Goal: Information Seeking & Learning: Find specific fact

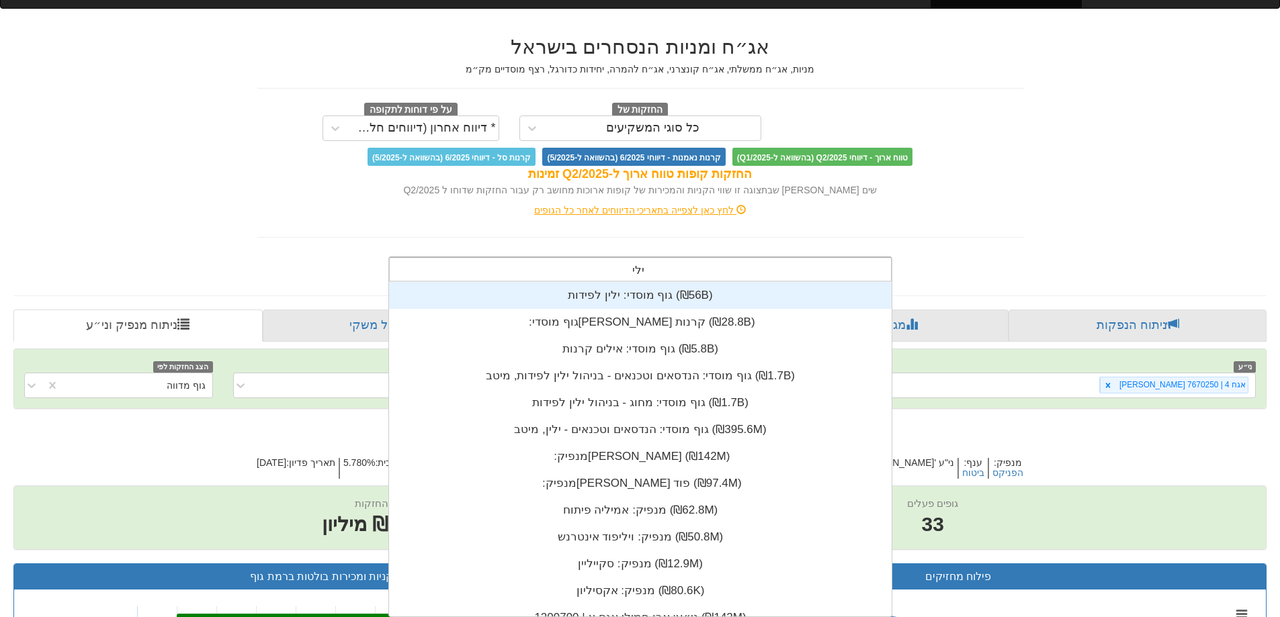
type input "[PERSON_NAME]"
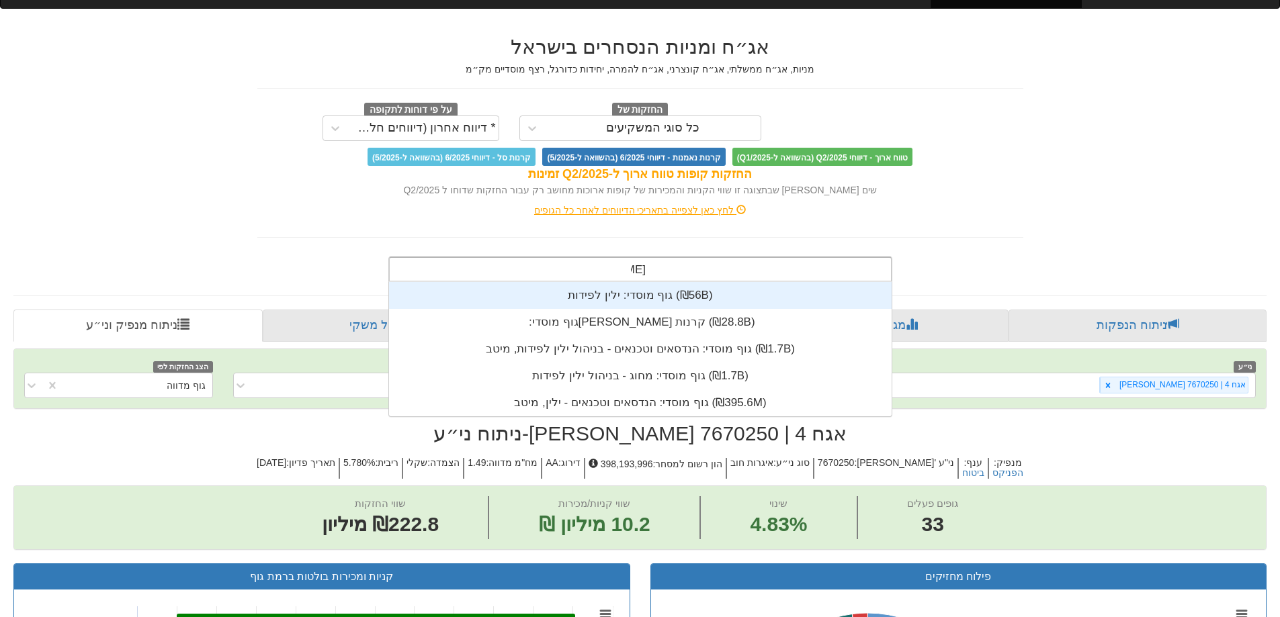
scroll to position [134, 0]
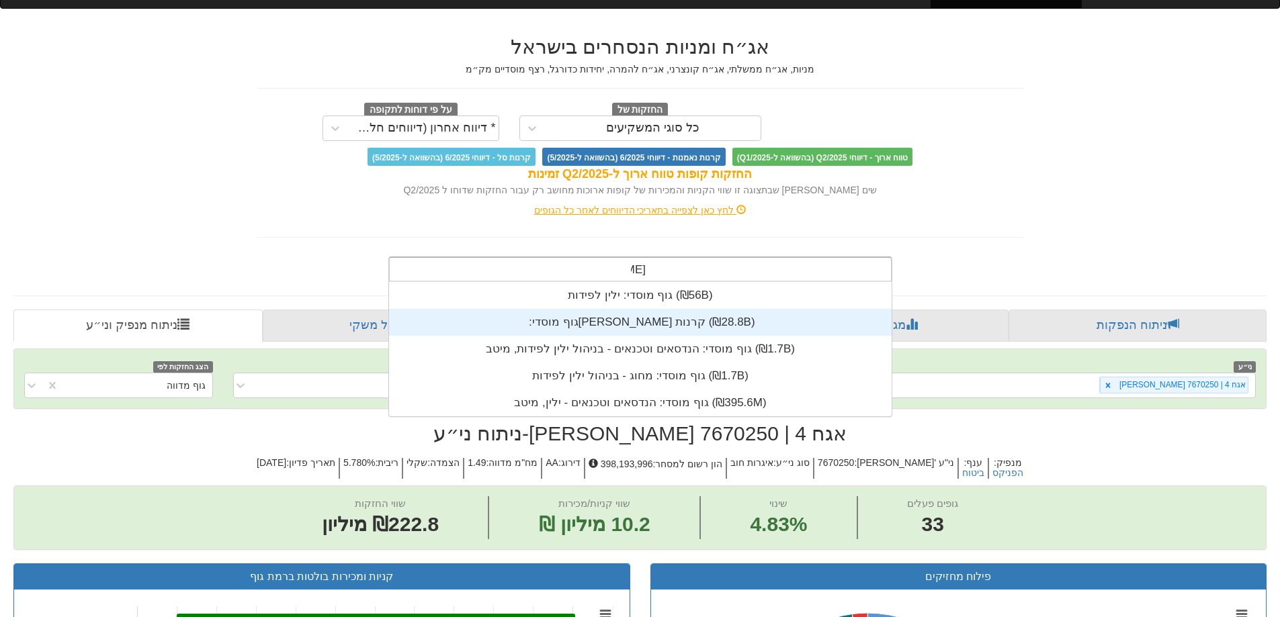
click at [685, 310] on div "גוף מוסדי: ‏[PERSON_NAME] קרנות ‎(₪28.8B)‎" at bounding box center [640, 322] width 503 height 27
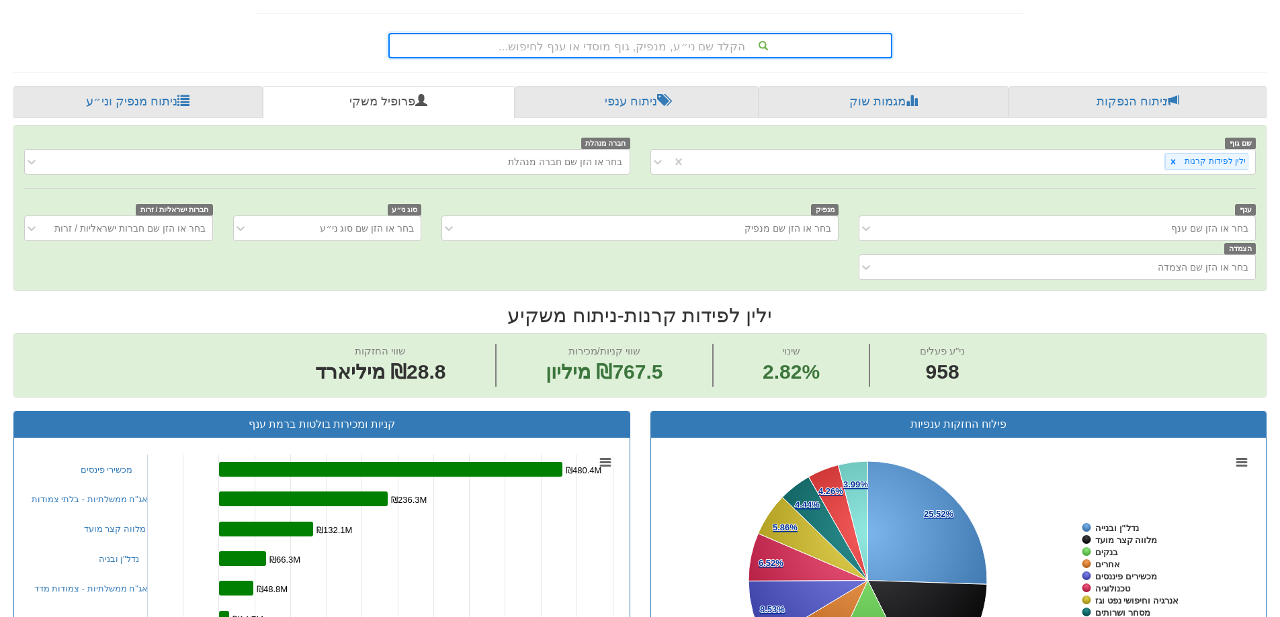
scroll to position [202, 0]
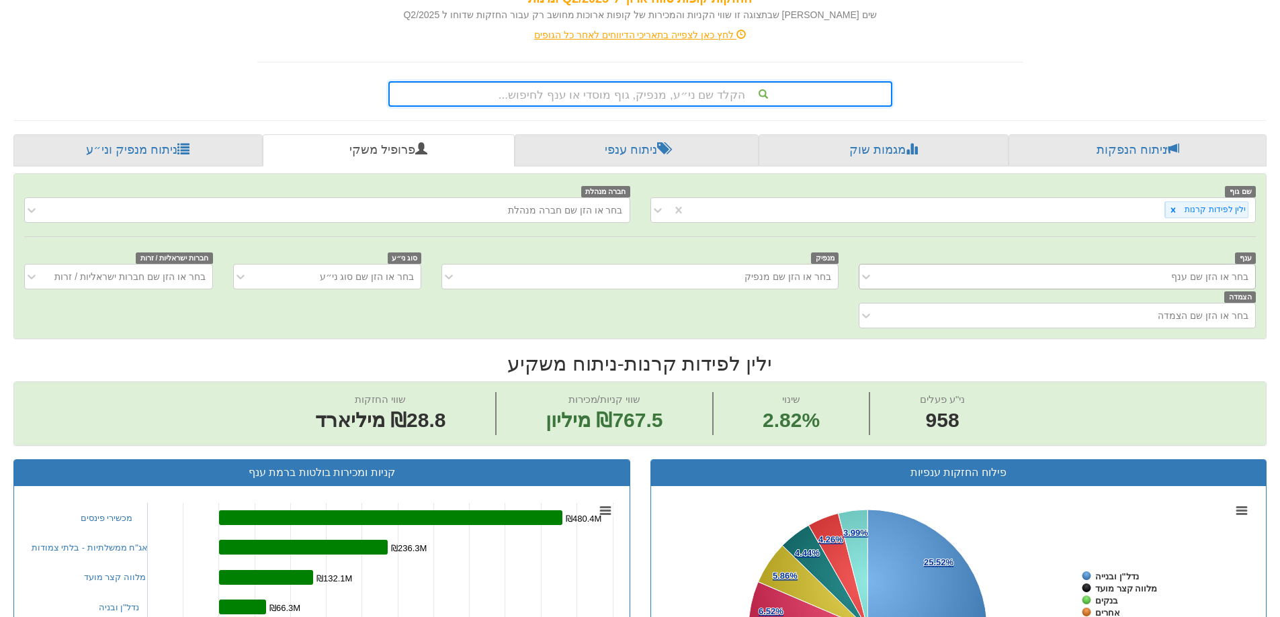
click at [929, 284] on div "בחר או הזן שם ענף" at bounding box center [1067, 276] width 375 height 21
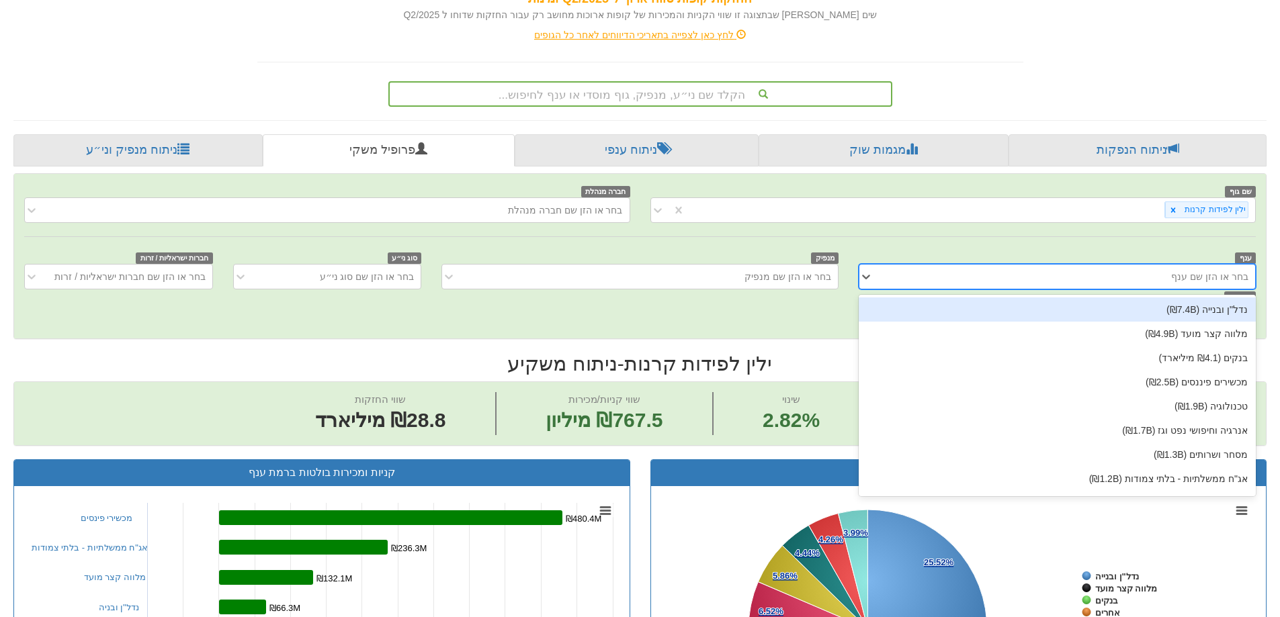
click at [940, 287] on div "בחר או הזן שם ענף" at bounding box center [1067, 276] width 375 height 21
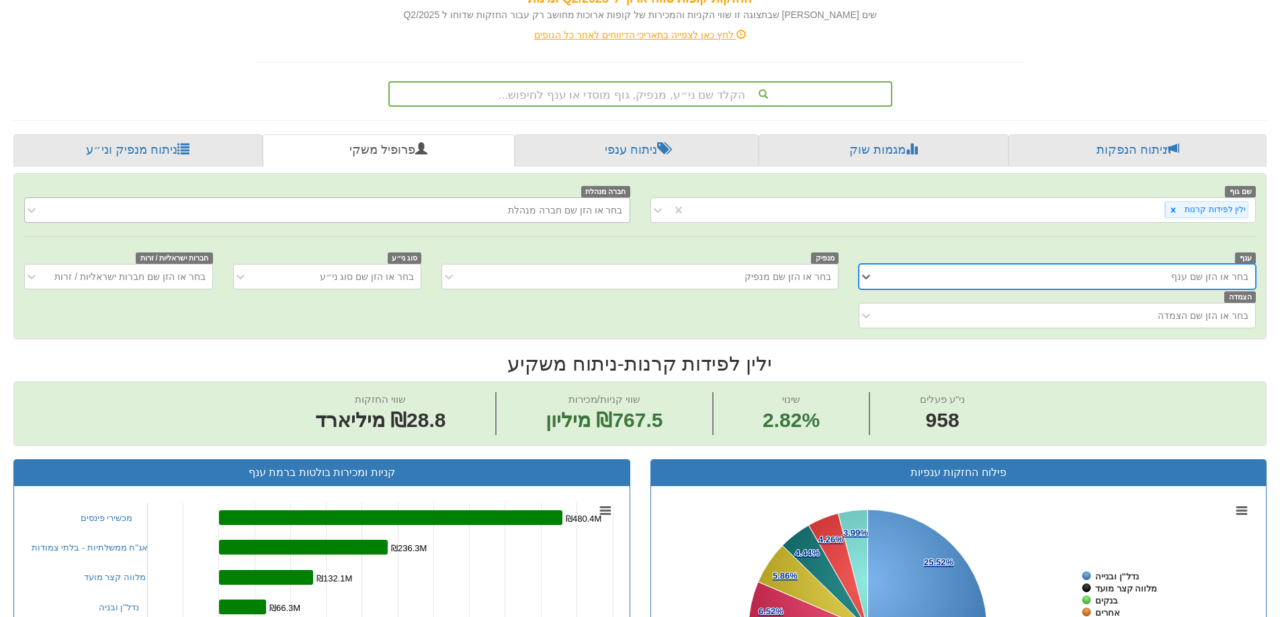
click at [427, 206] on div "בחר או הזן שם חברה מנהלת" at bounding box center [338, 210] width 584 height 21
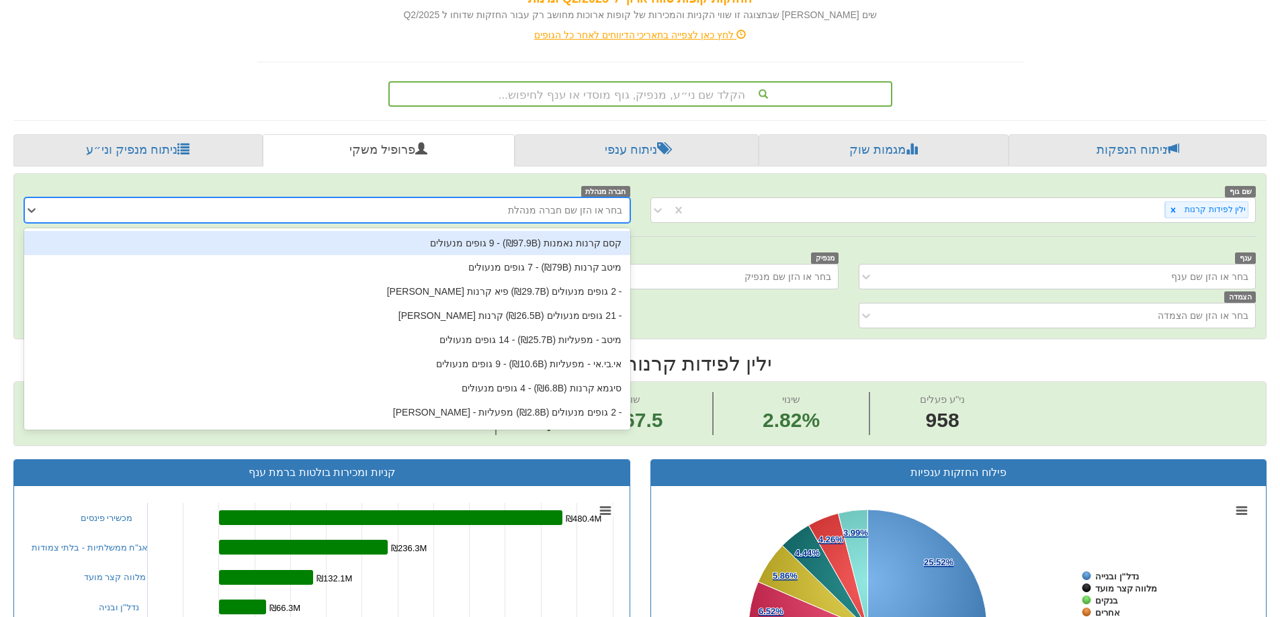
click at [427, 206] on div "בחר או הזן שם חברה מנהלת" at bounding box center [338, 210] width 584 height 21
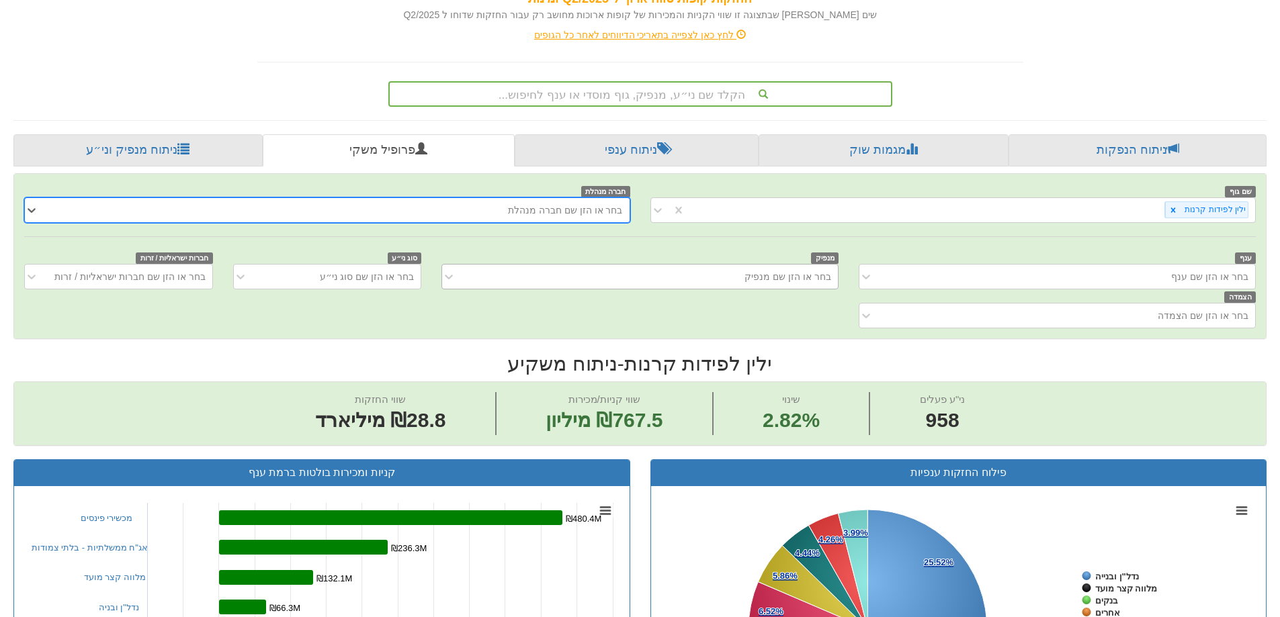
click at [644, 277] on div "בחר או הזן שם מנפיק" at bounding box center [650, 276] width 375 height 21
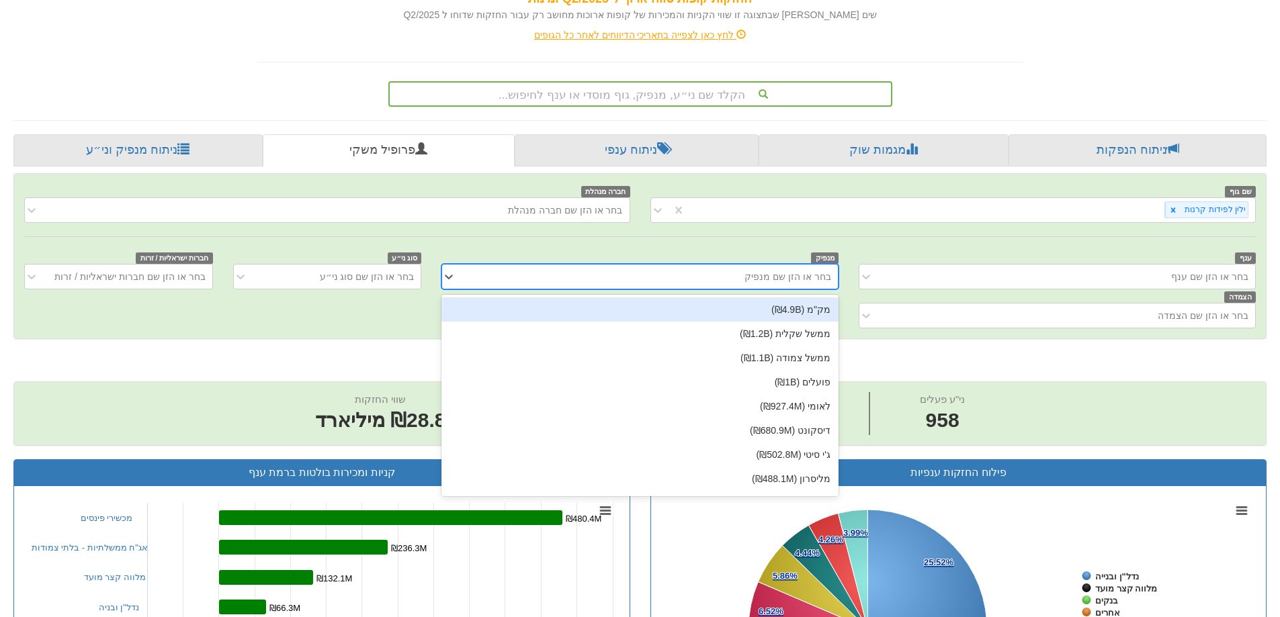
click at [644, 277] on div "בחר או הזן שם מנפיק" at bounding box center [650, 276] width 375 height 21
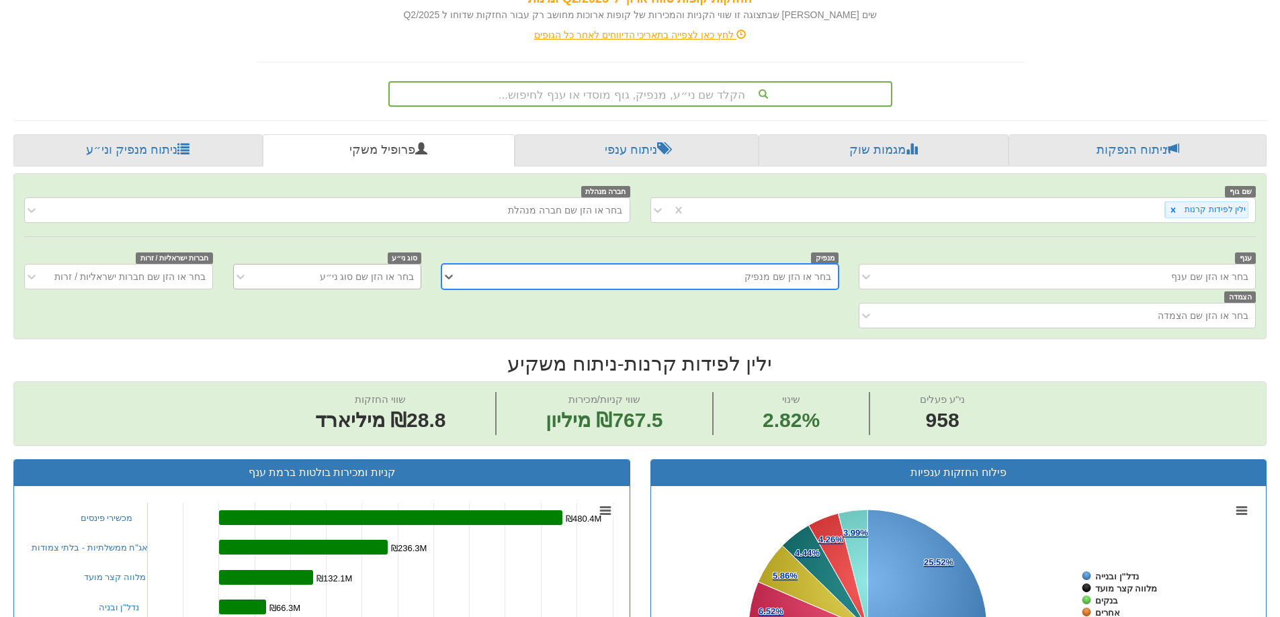
click at [345, 270] on div "בחר או הזן שם סוג ני״ע" at bounding box center [367, 276] width 94 height 13
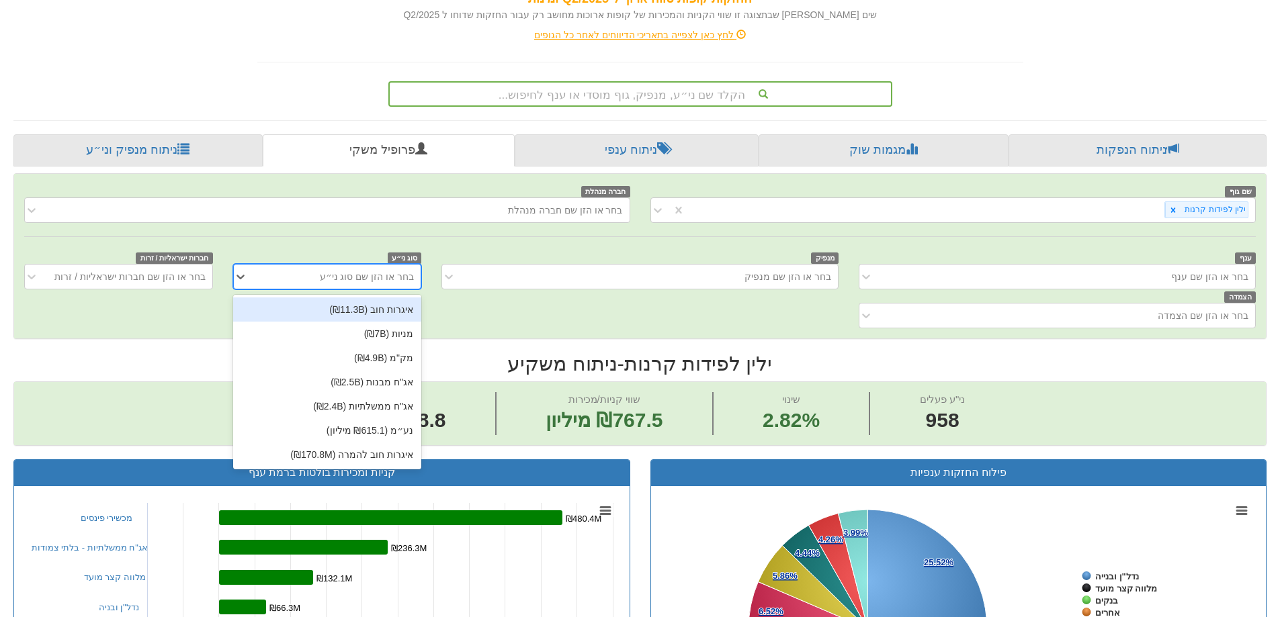
click at [351, 306] on font "איגרות חוב (₪11.3B)" at bounding box center [371, 309] width 84 height 11
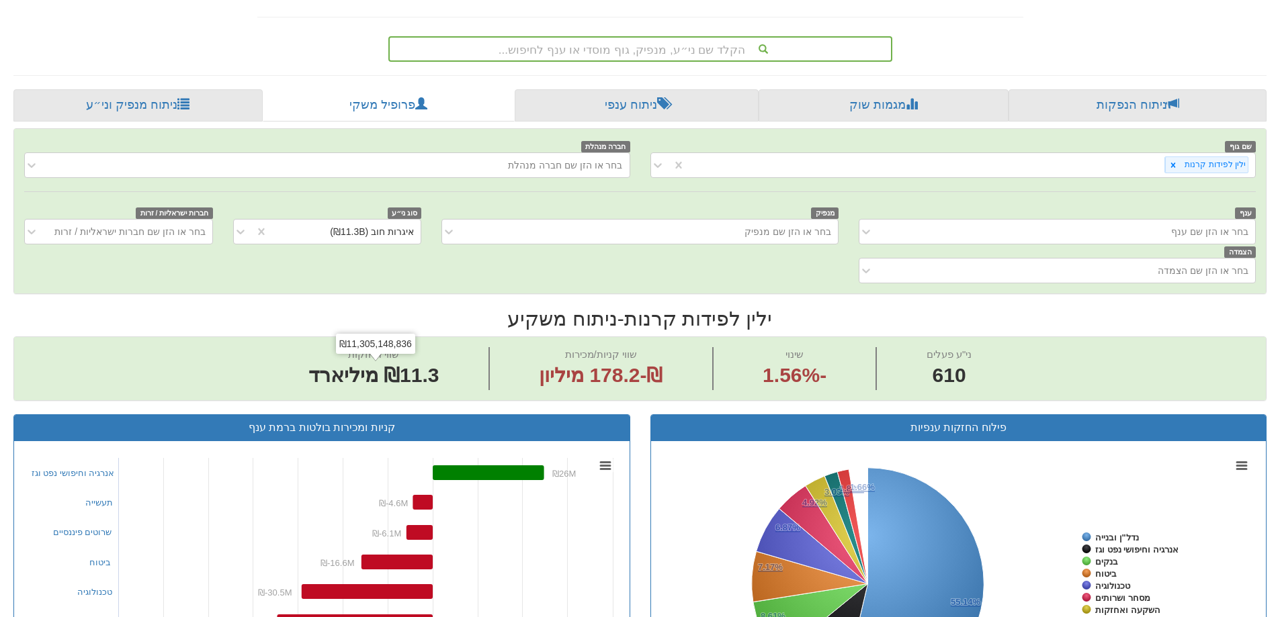
scroll to position [202, 0]
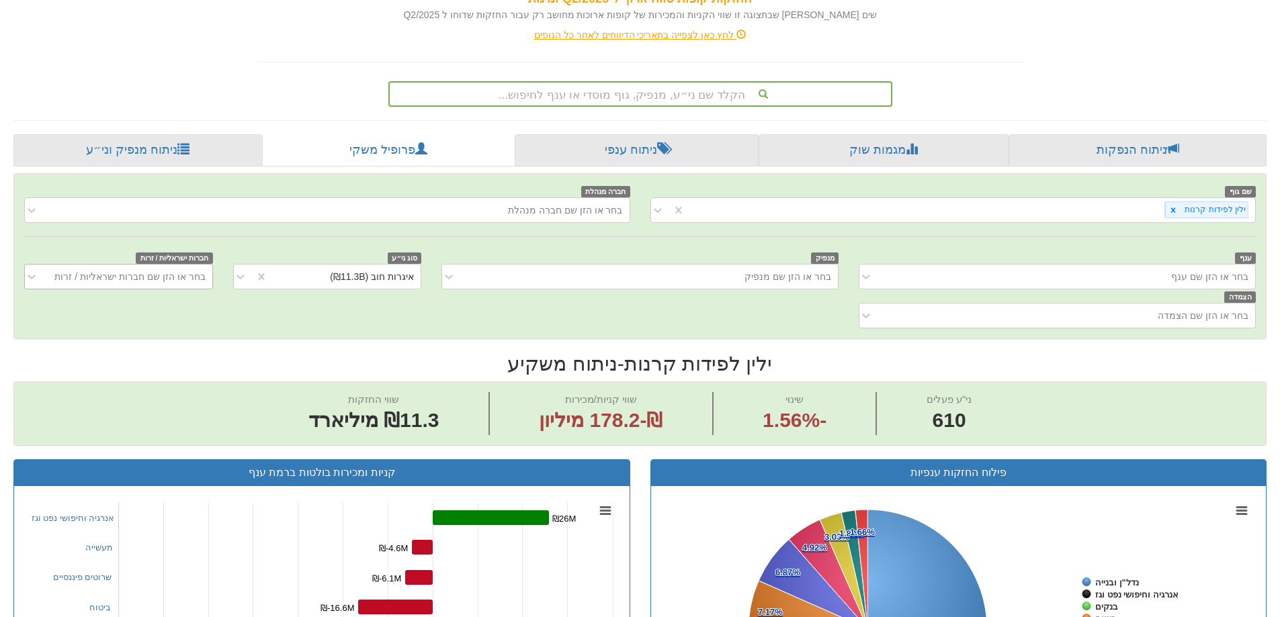
click at [85, 279] on font "בחר או הזן שם חברות ישראליות / זרות" at bounding box center [129, 276] width 150 height 11
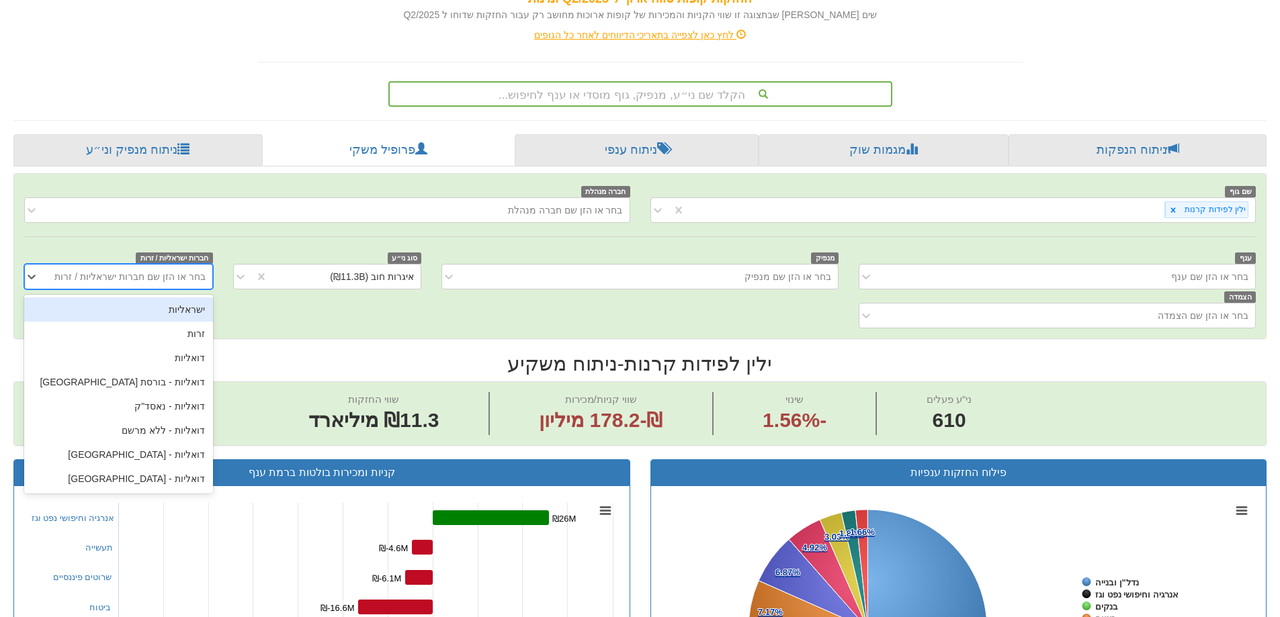
click at [85, 279] on font "בחר או הזן שם חברות ישראליות / זרות" at bounding box center [129, 276] width 150 height 11
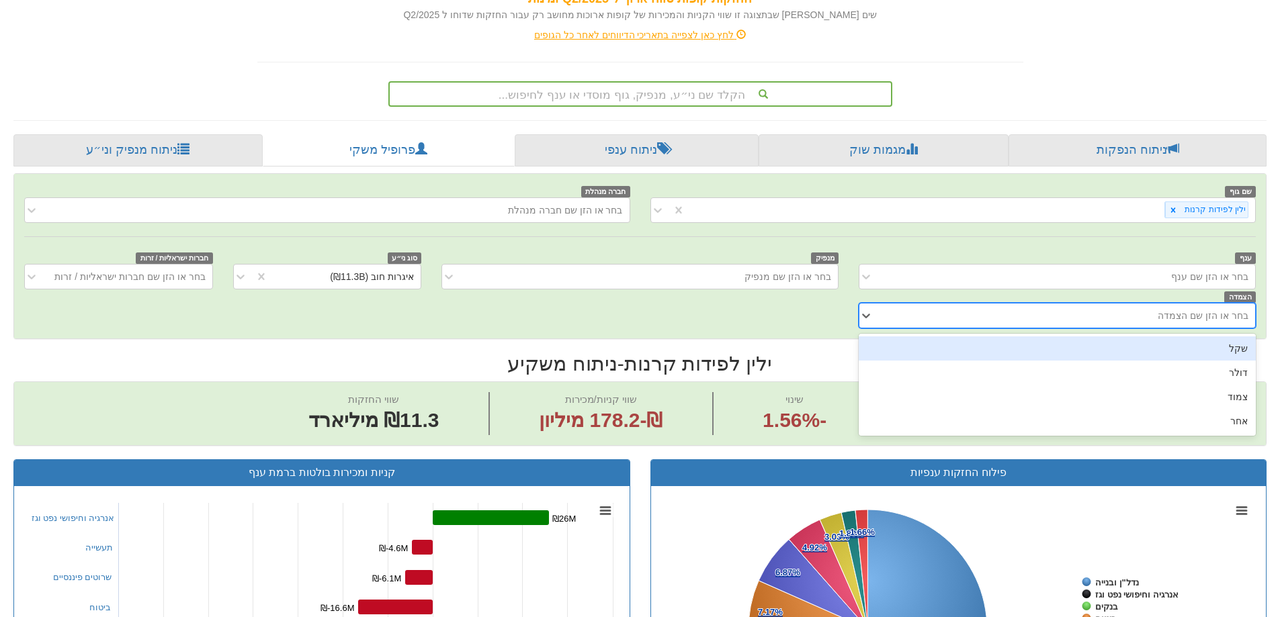
click at [942, 320] on div "בחר או הזן שם הצמדה" at bounding box center [1067, 315] width 375 height 21
click at [950, 339] on div "שקל" at bounding box center [1057, 349] width 397 height 24
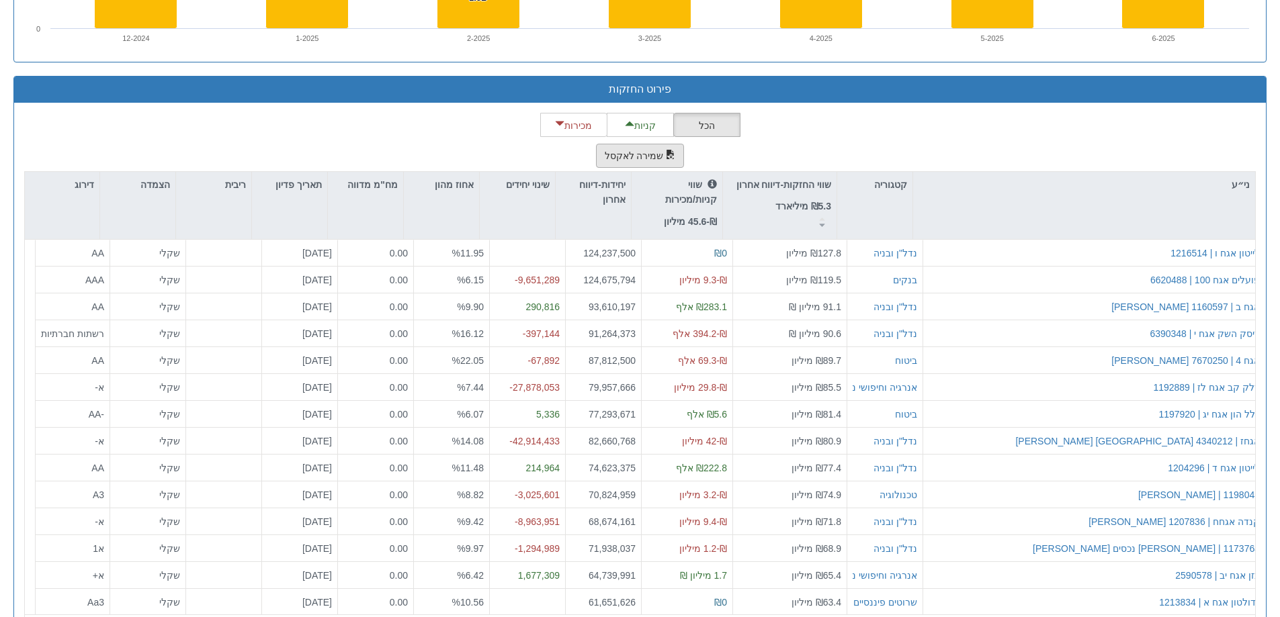
scroll to position [1276, 0]
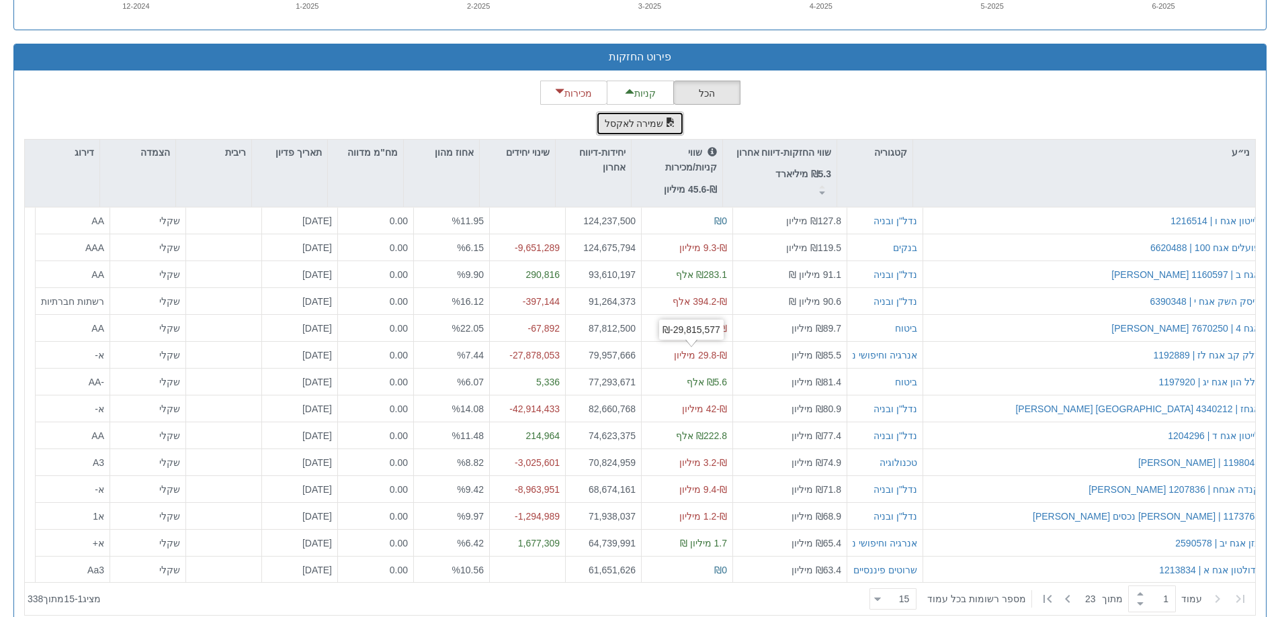
click at [652, 122] on font "שמירה לאקסל" at bounding box center [634, 124] width 59 height 11
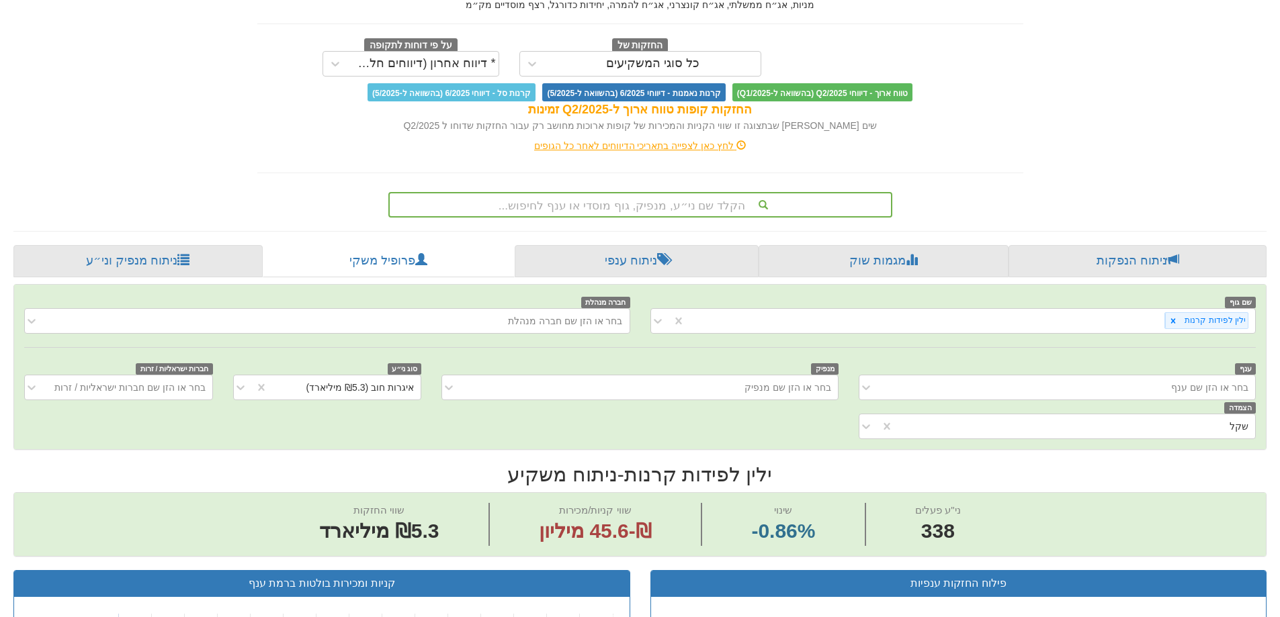
scroll to position [67, 0]
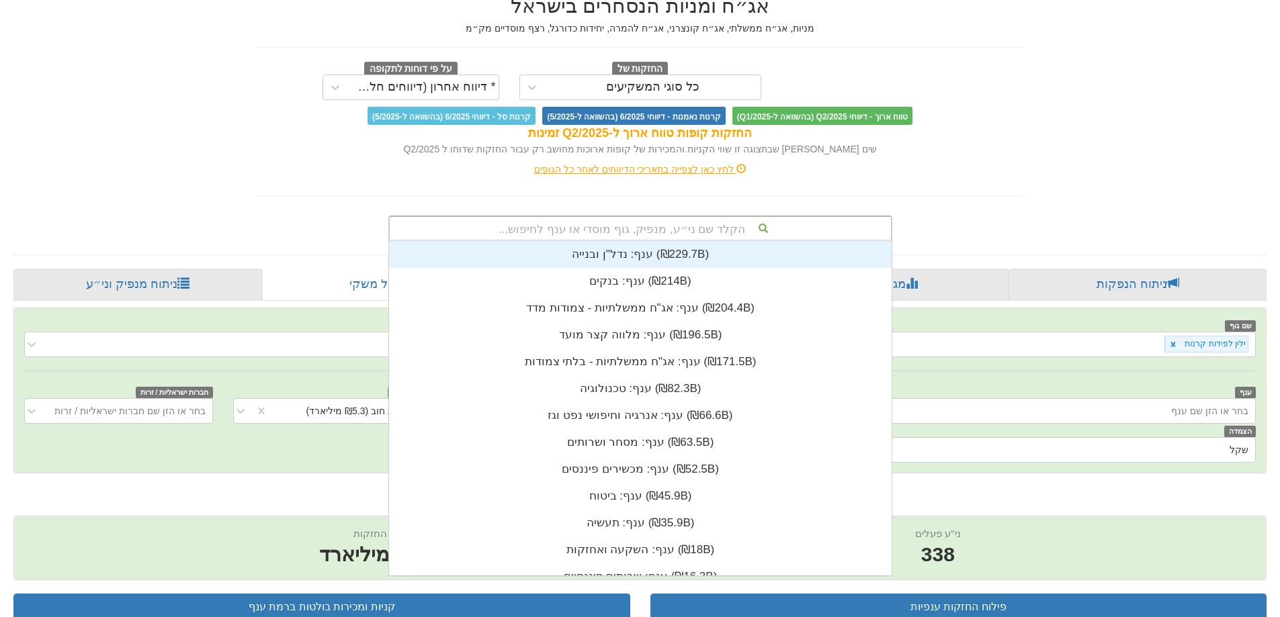
click at [626, 228] on font "הקלד שם ני״ע, מנפיק, גוף מוסדי או ענף לחיפוש..." at bounding box center [621, 229] width 247 height 13
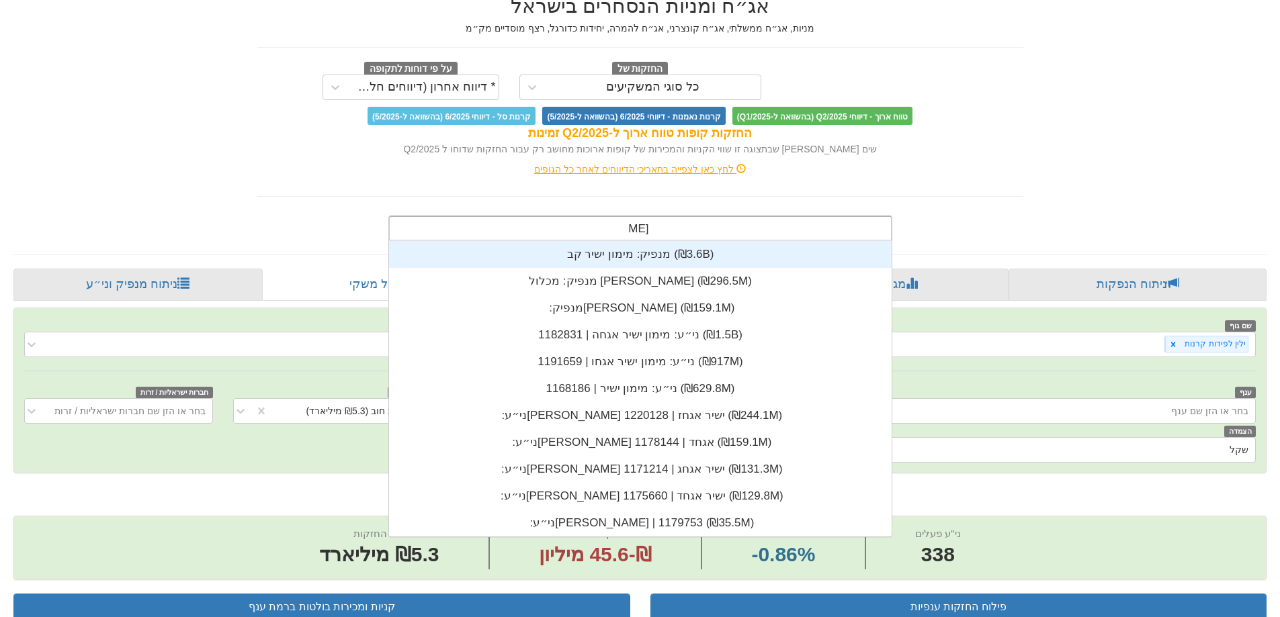
scroll to position [296, 0]
type input "[PERSON_NAME]"
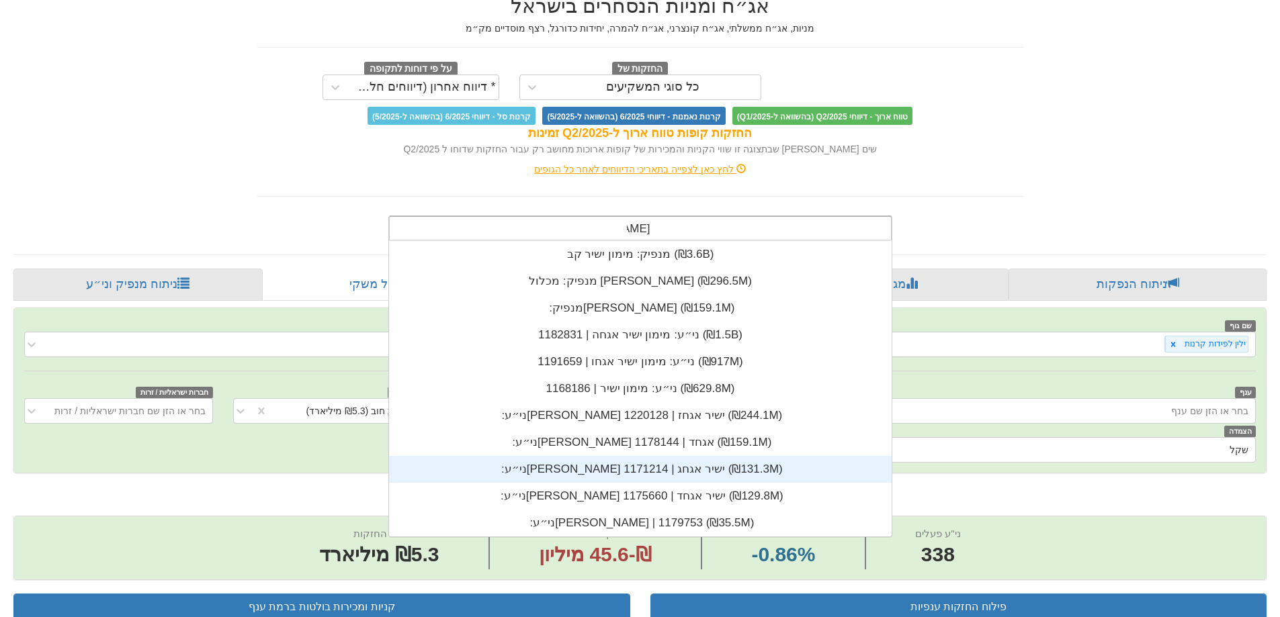
click at [607, 480] on div "ני״ע: ‏[PERSON_NAME] ישיר אגחג | 1171214 ‎(₪131.3M)‎" at bounding box center [640, 469] width 503 height 27
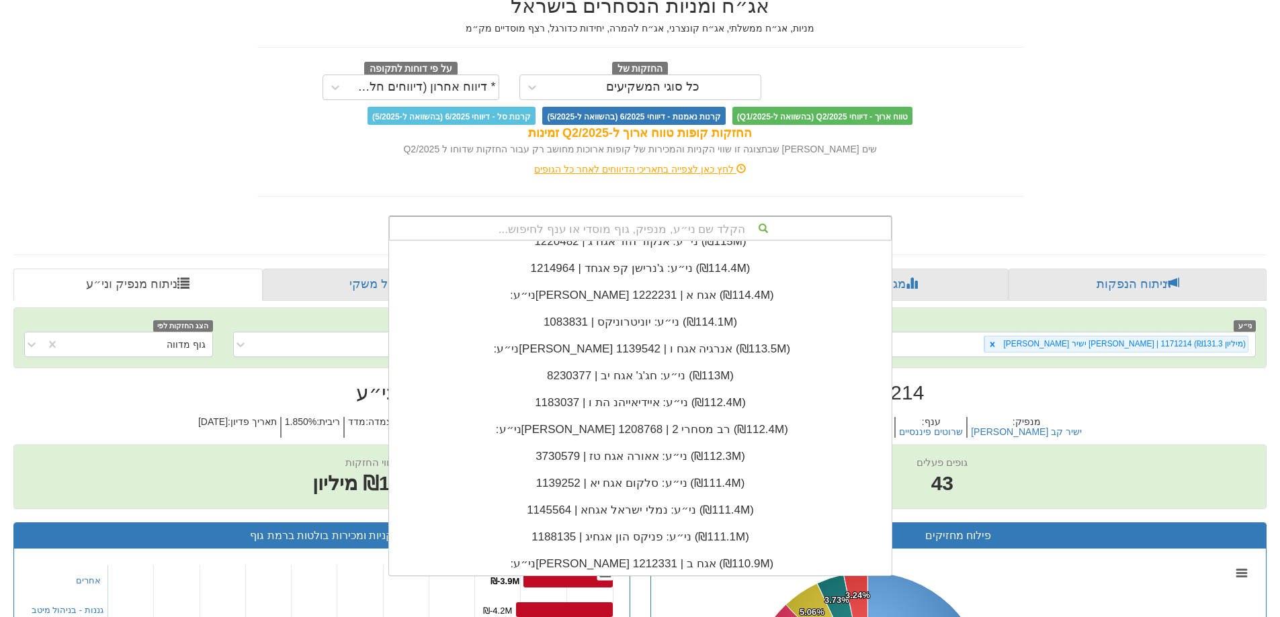
scroll to position [44220, 0]
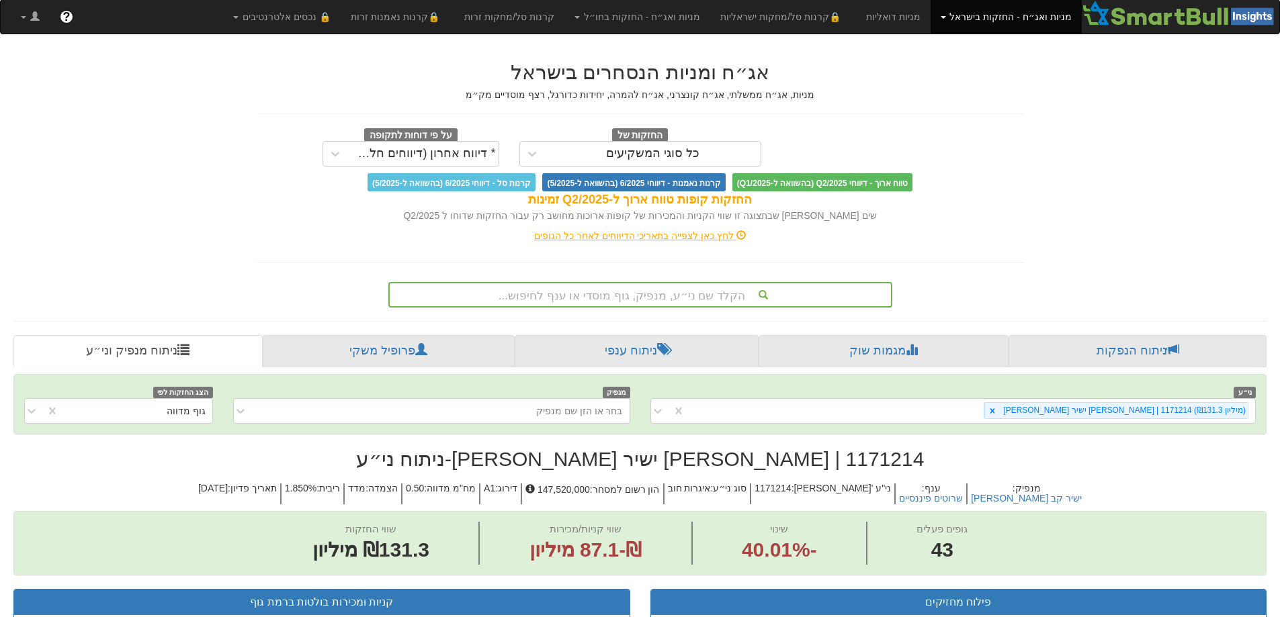
scroll to position [0, 0]
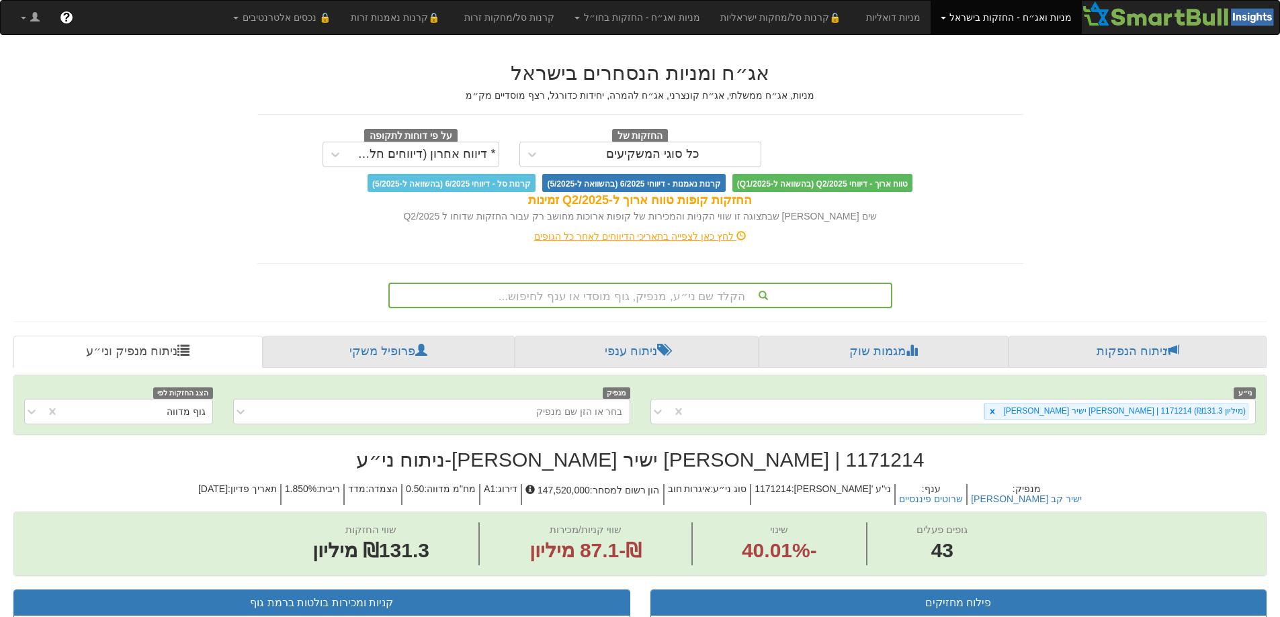
click at [721, 295] on div "הקלד שם ני״ע, מנפיק, גוף מוסדי או ענף לחיפוש..." at bounding box center [640, 296] width 504 height 26
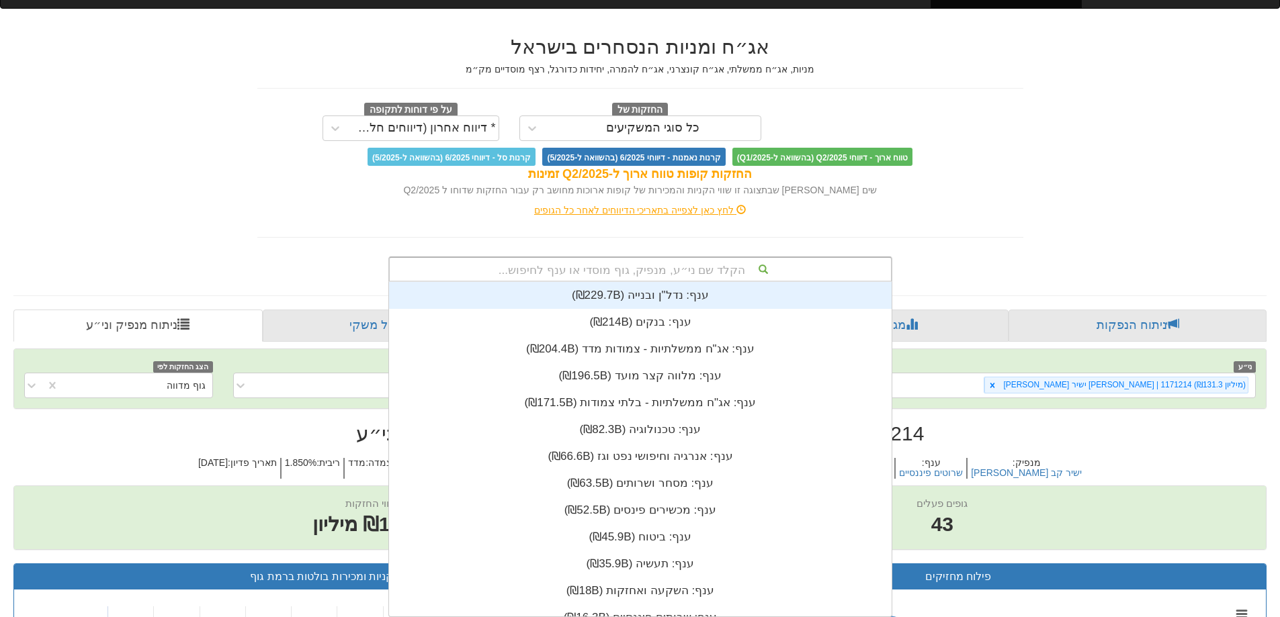
scroll to position [335, 0]
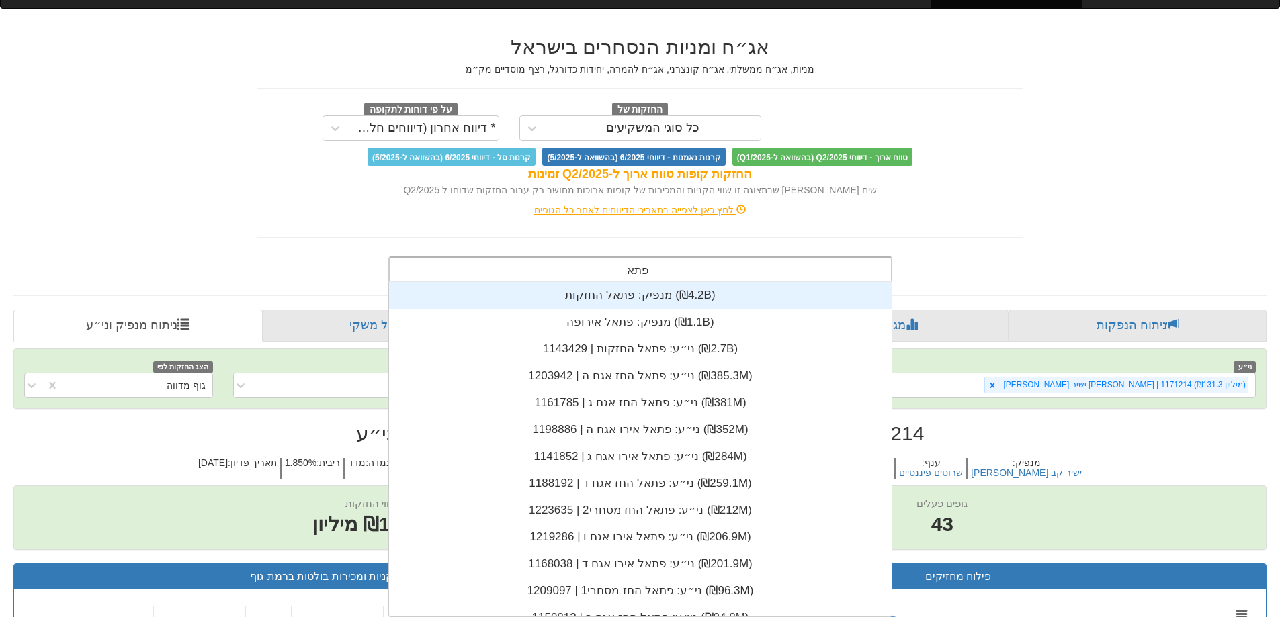
type input "פתאל"
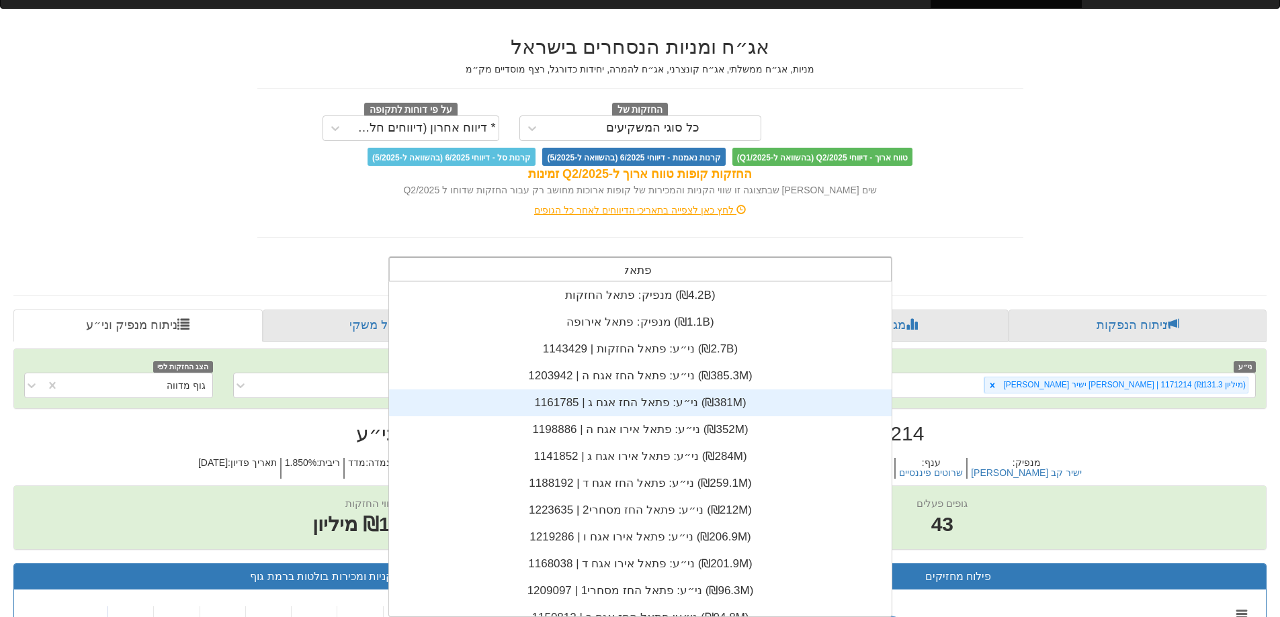
click at [663, 408] on div "ני״ע: ‏פתאל החז אגח ג | 1161785 ‎(₪381M)‎" at bounding box center [640, 403] width 503 height 27
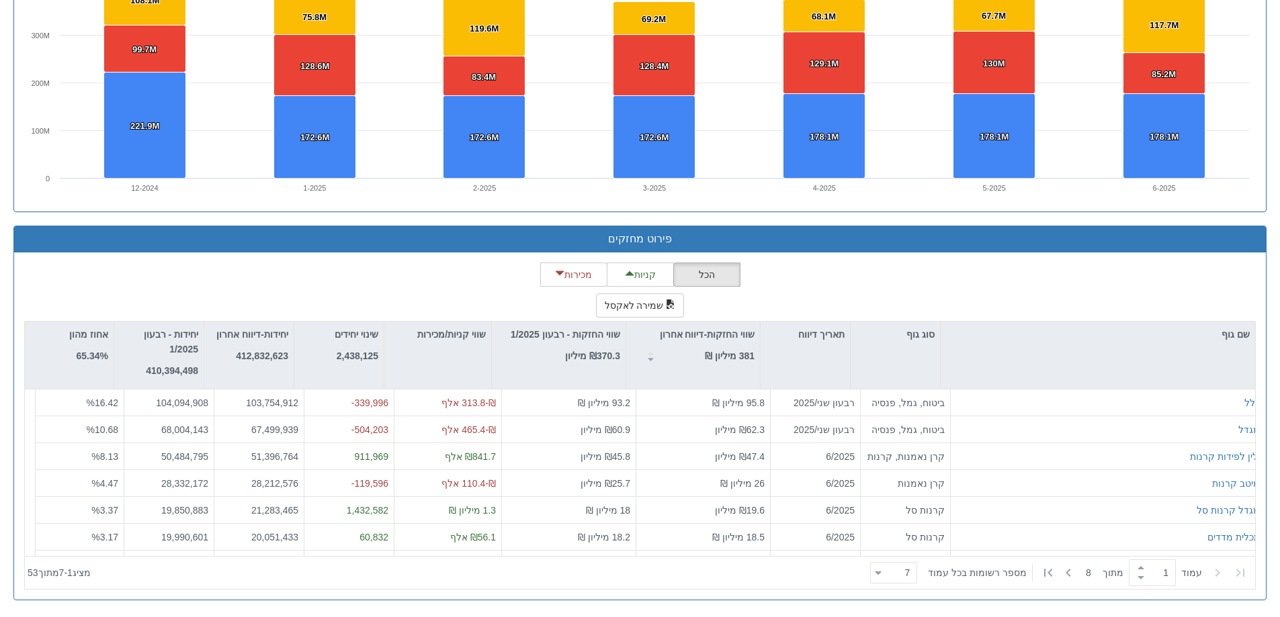
scroll to position [335, 0]
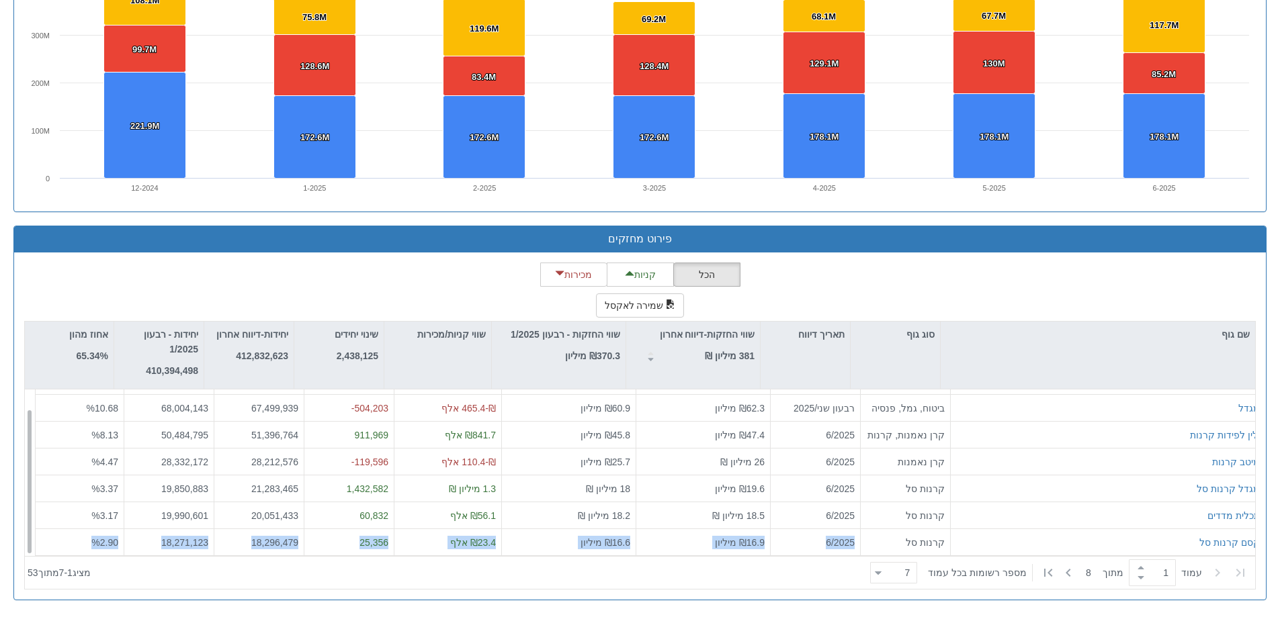
drag, startPoint x: 864, startPoint y: 553, endPoint x: 783, endPoint y: 555, distance: 81.3
click at [783, 555] on div "קסם קרנות סל קרנות סל 6/2025 ₪16.9 מיליון ₪16.6 מיליון ₪23.4 אלף 25,356 18,296,…" at bounding box center [650, 542] width 1230 height 27
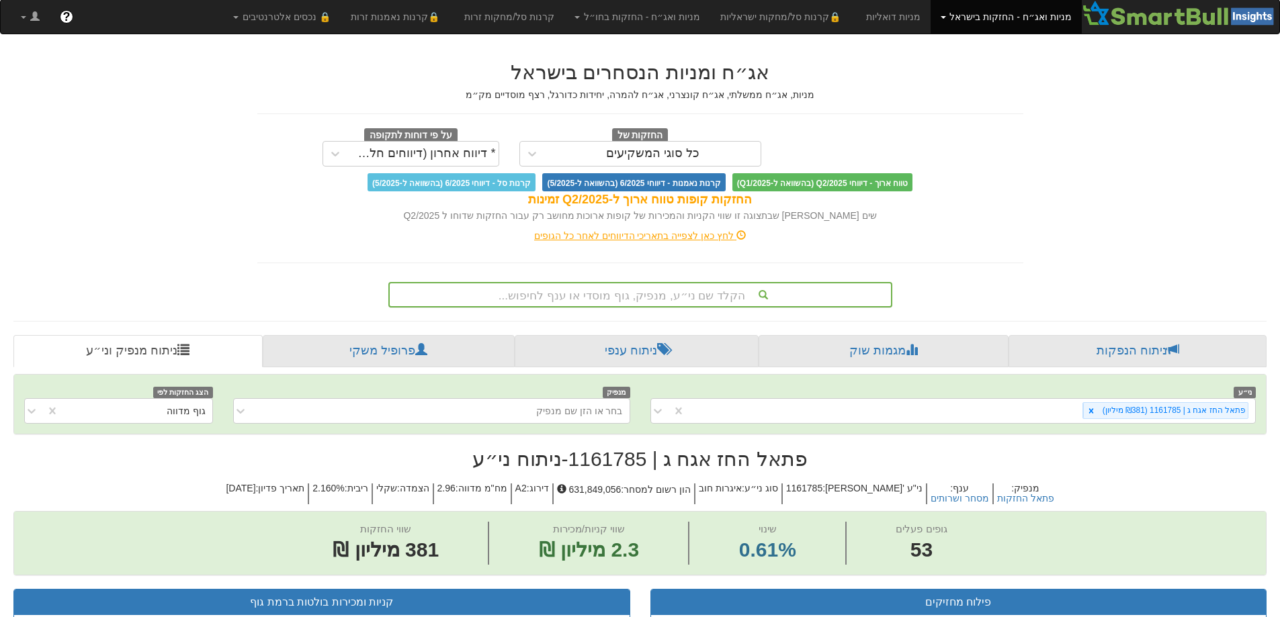
scroll to position [0, 0]
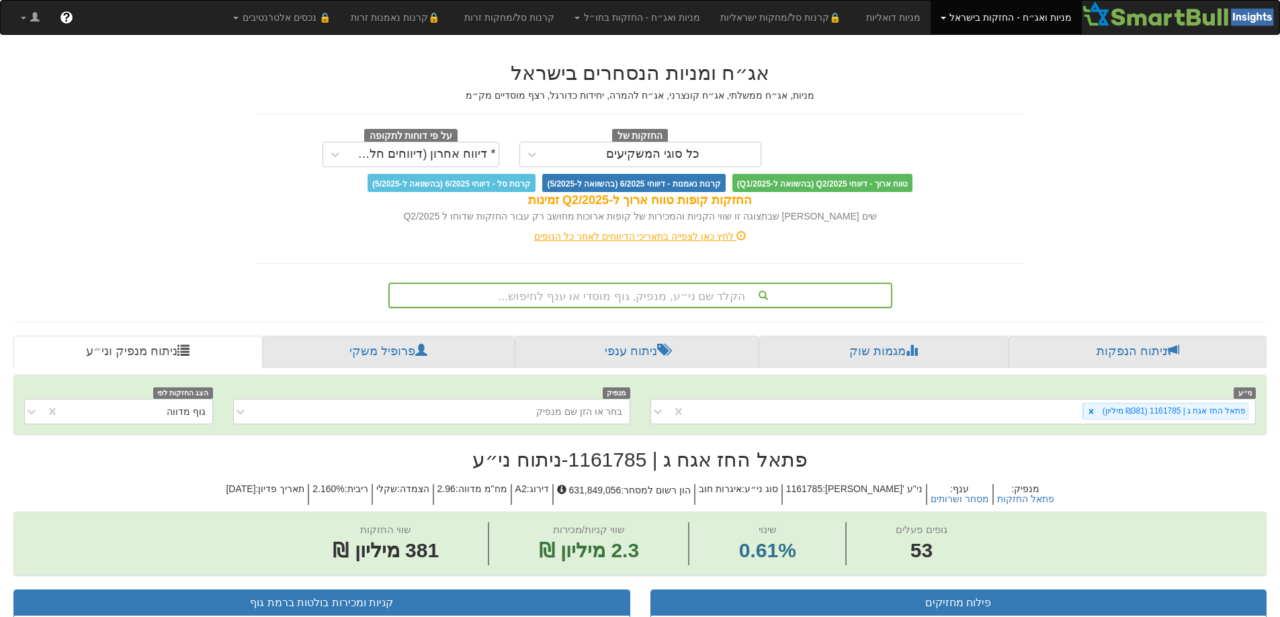
click at [636, 300] on div "הקלד שם ני״ע, מנפיק, גוף מוסדי או ענף לחיפוש..." at bounding box center [640, 296] width 504 height 26
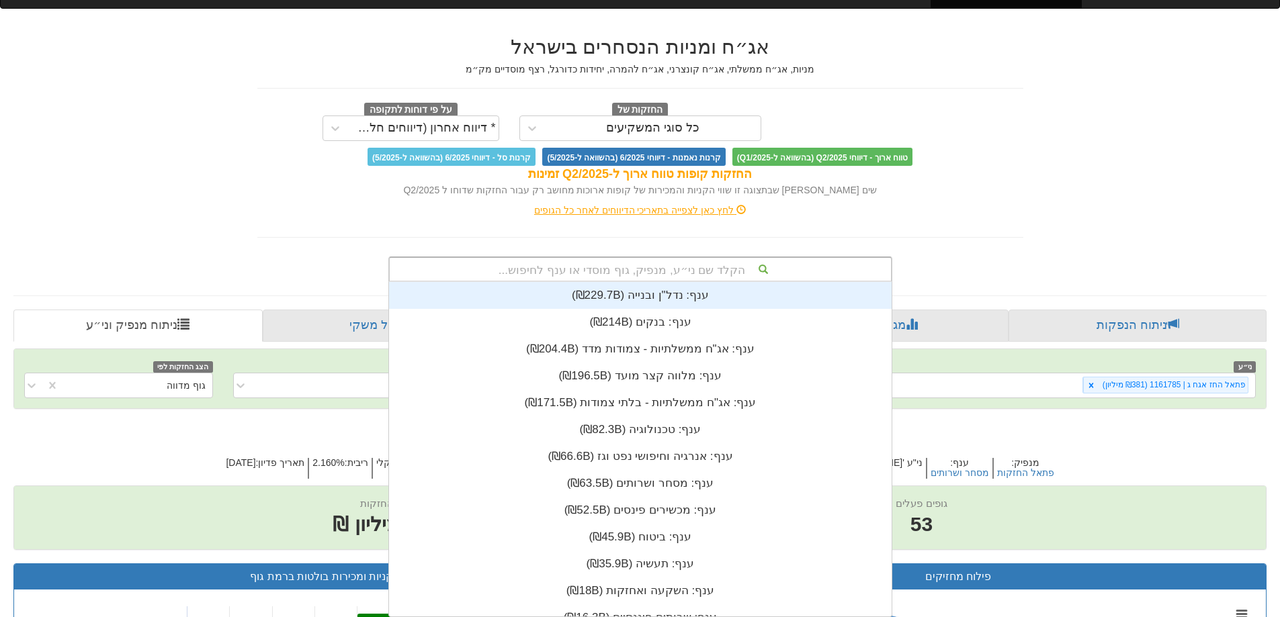
scroll to position [335, 0]
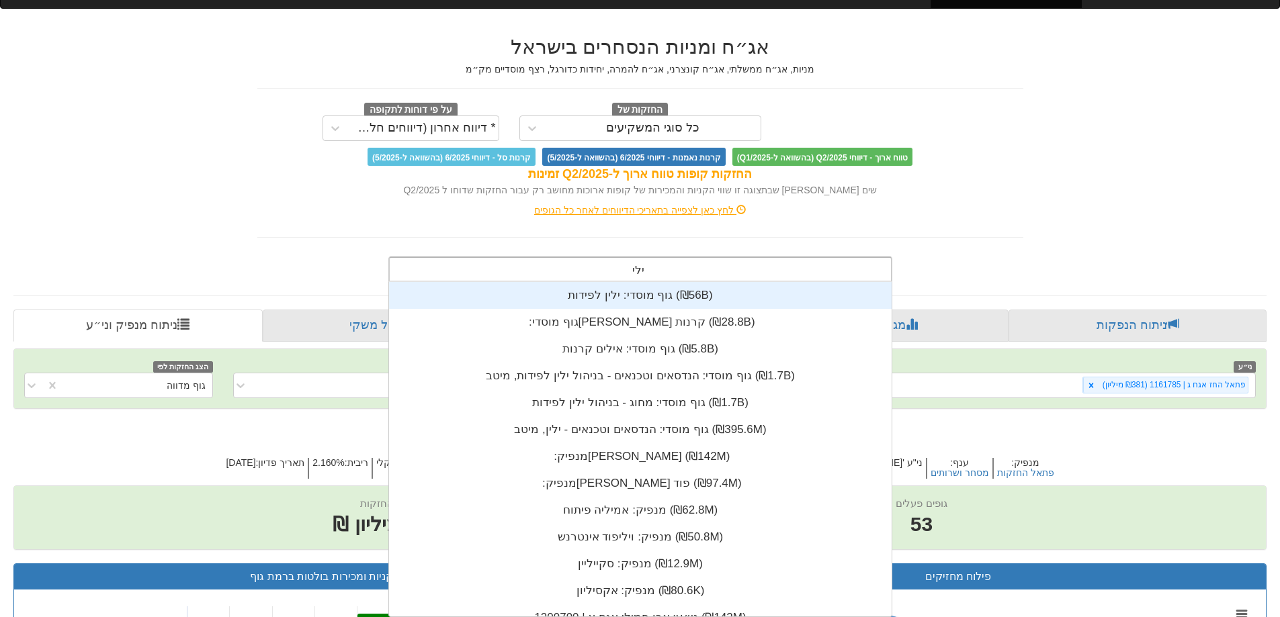
type input "[PERSON_NAME]"
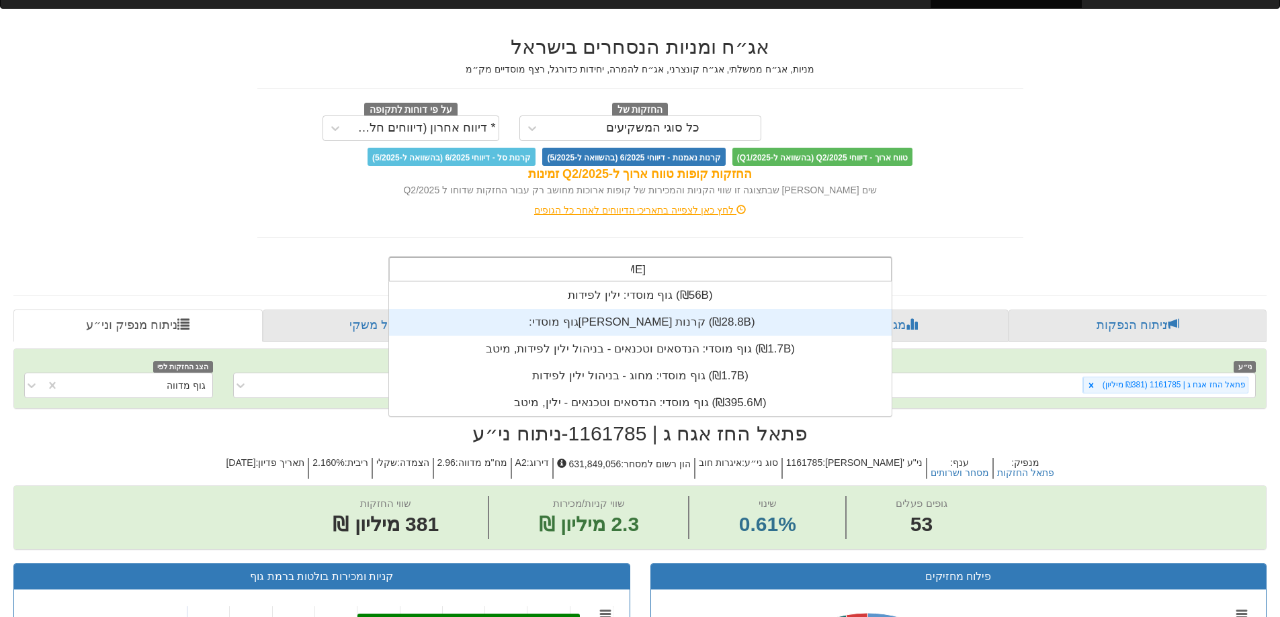
click at [634, 310] on div "גוף מוסדי: ‏[PERSON_NAME] קרנות ‎(₪28.8B)‎" at bounding box center [640, 322] width 503 height 27
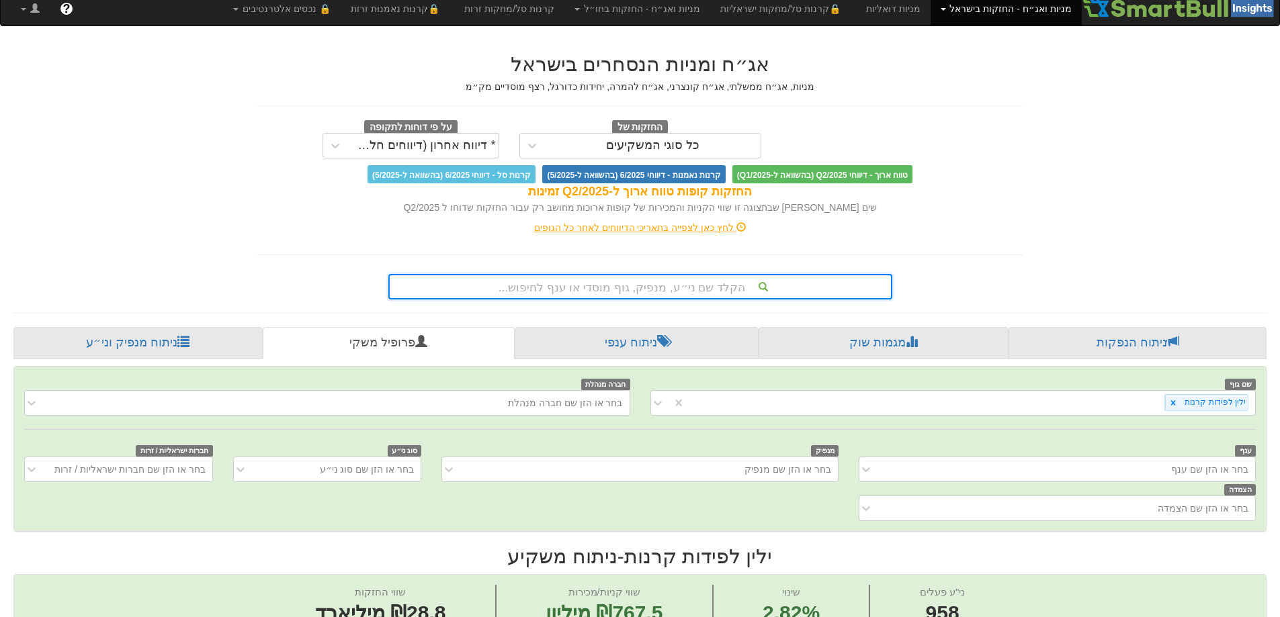
scroll to position [269, 0]
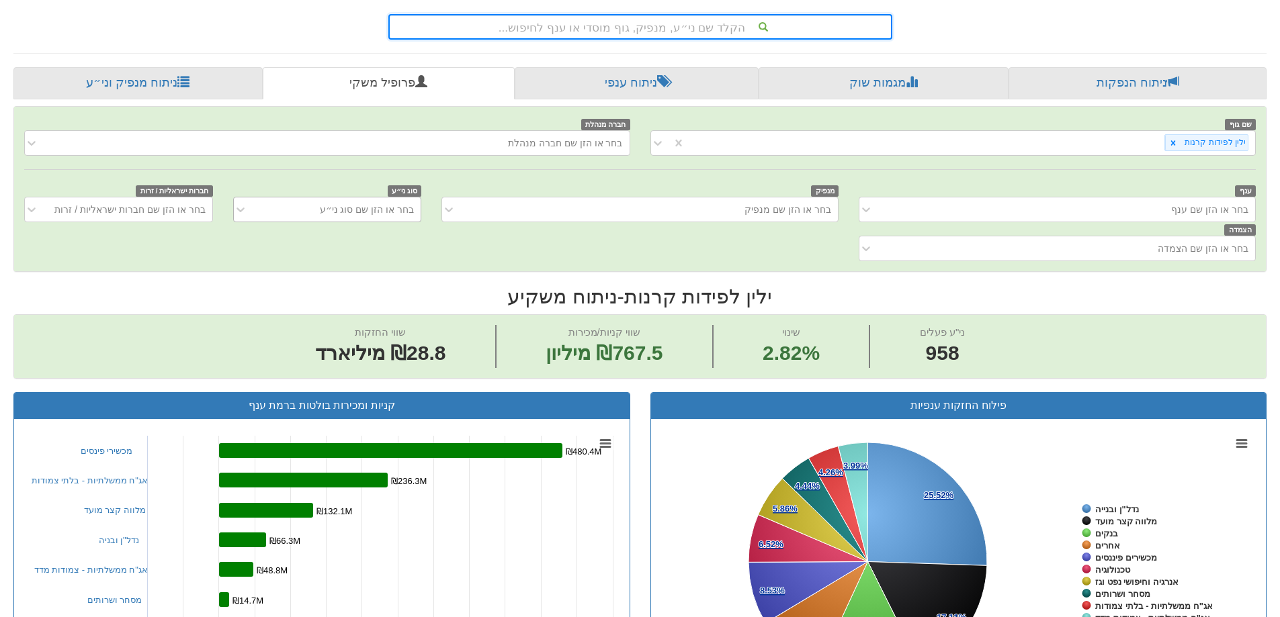
click at [350, 210] on font "בחר או הזן שם סוג ני״ע" at bounding box center [367, 209] width 94 height 11
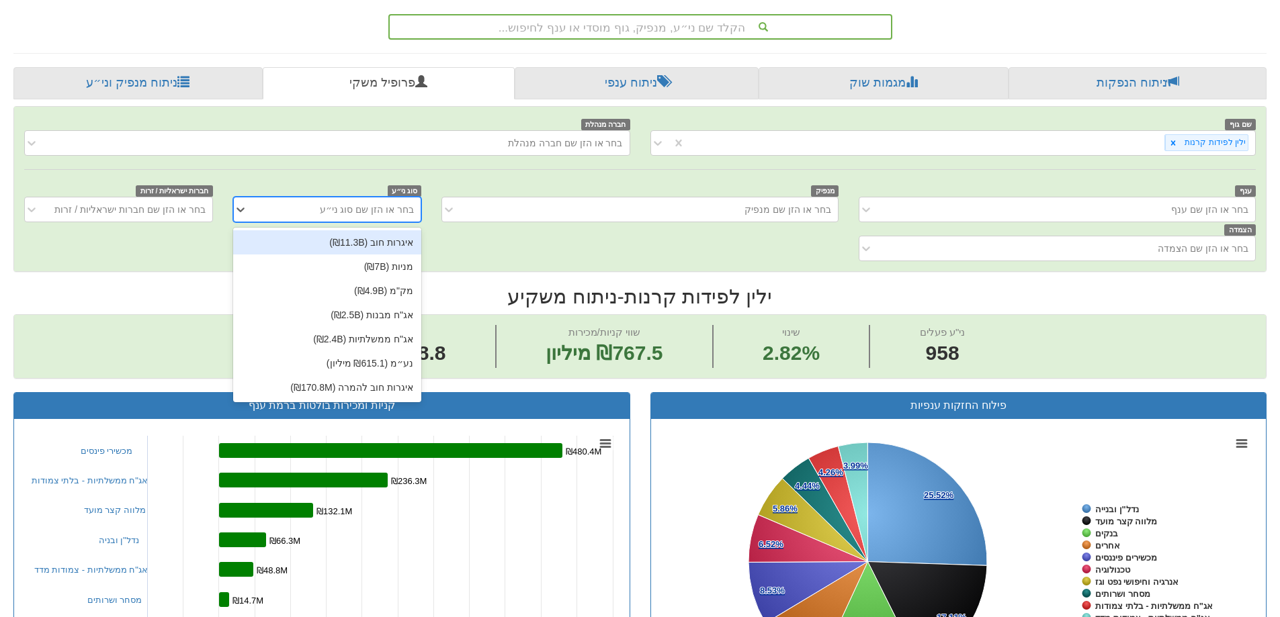
click at [347, 241] on font "איגרות חוב (₪11.3B)" at bounding box center [371, 242] width 84 height 11
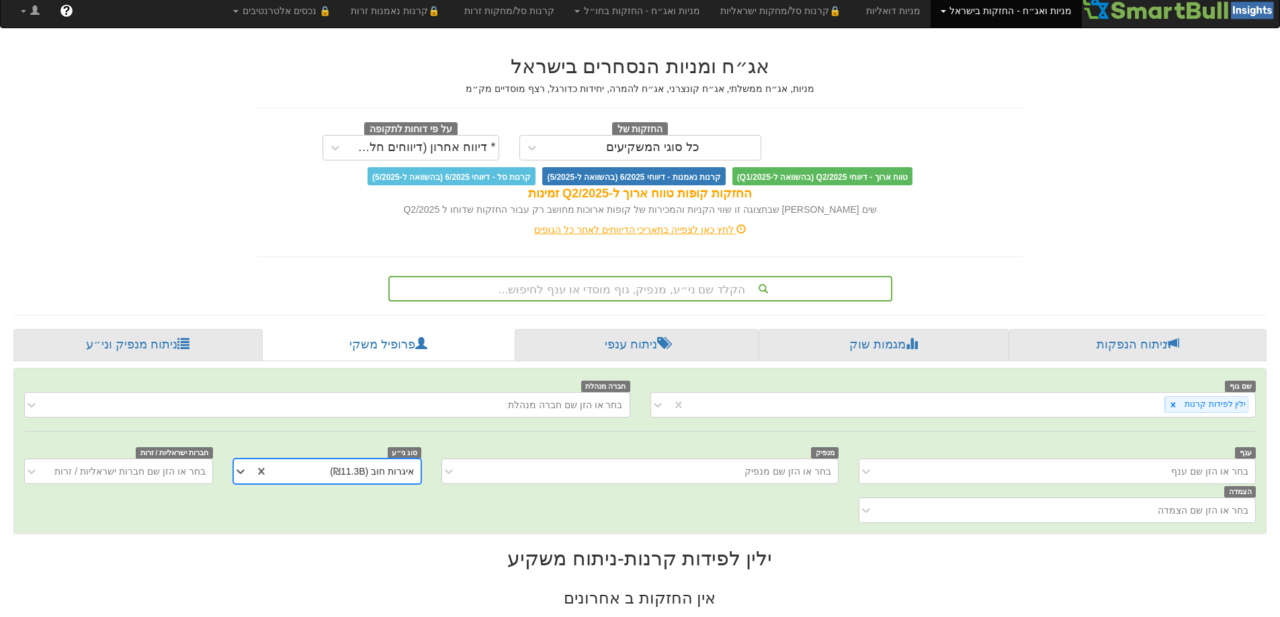
scroll to position [269, 0]
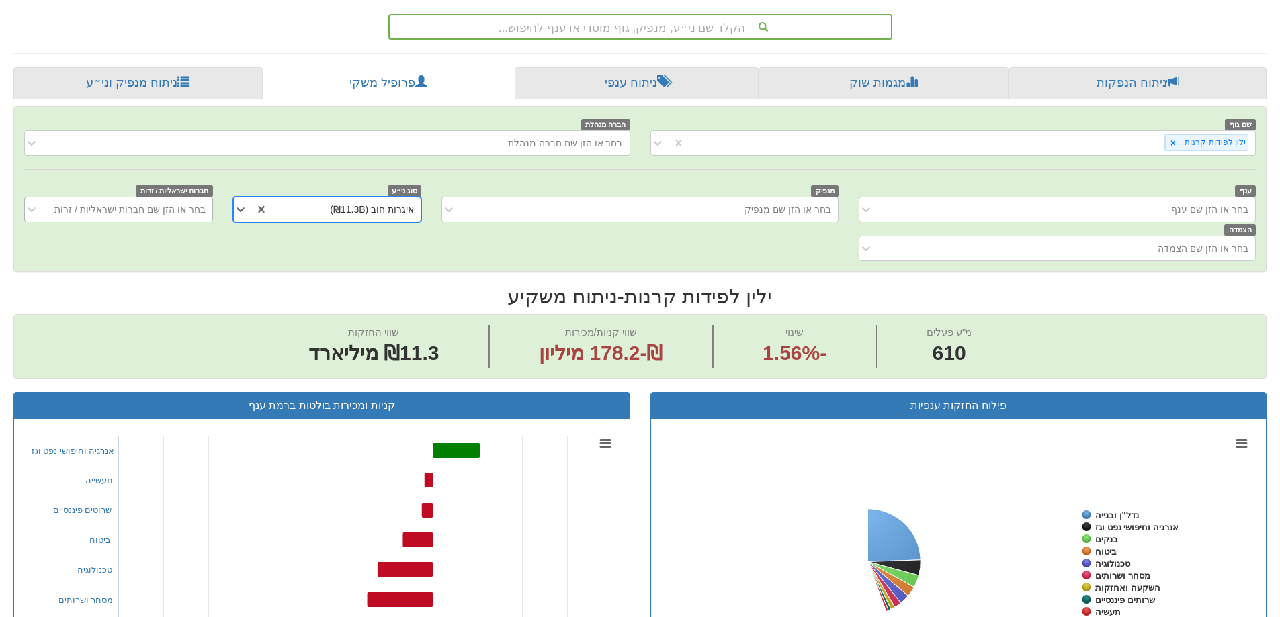
click at [151, 203] on div "בחר או הזן שם חברות ישראליות / זרות" at bounding box center [129, 209] width 150 height 13
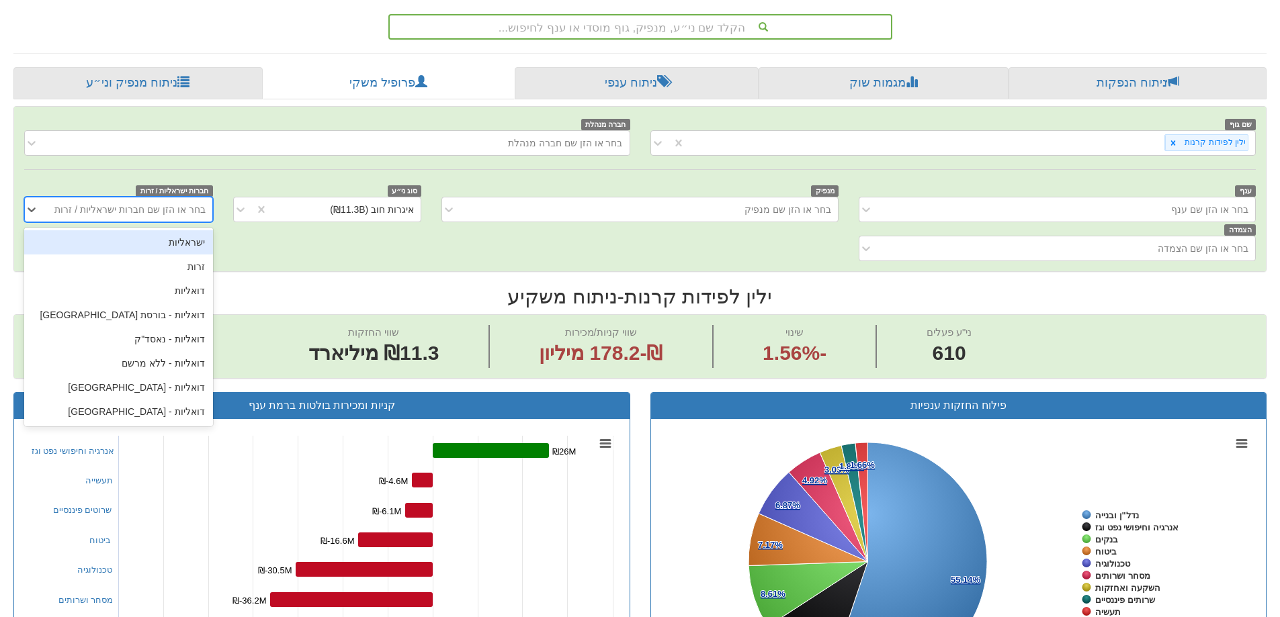
click at [151, 203] on div "בחר או הזן שם חברות ישראליות / זרות" at bounding box center [129, 209] width 150 height 13
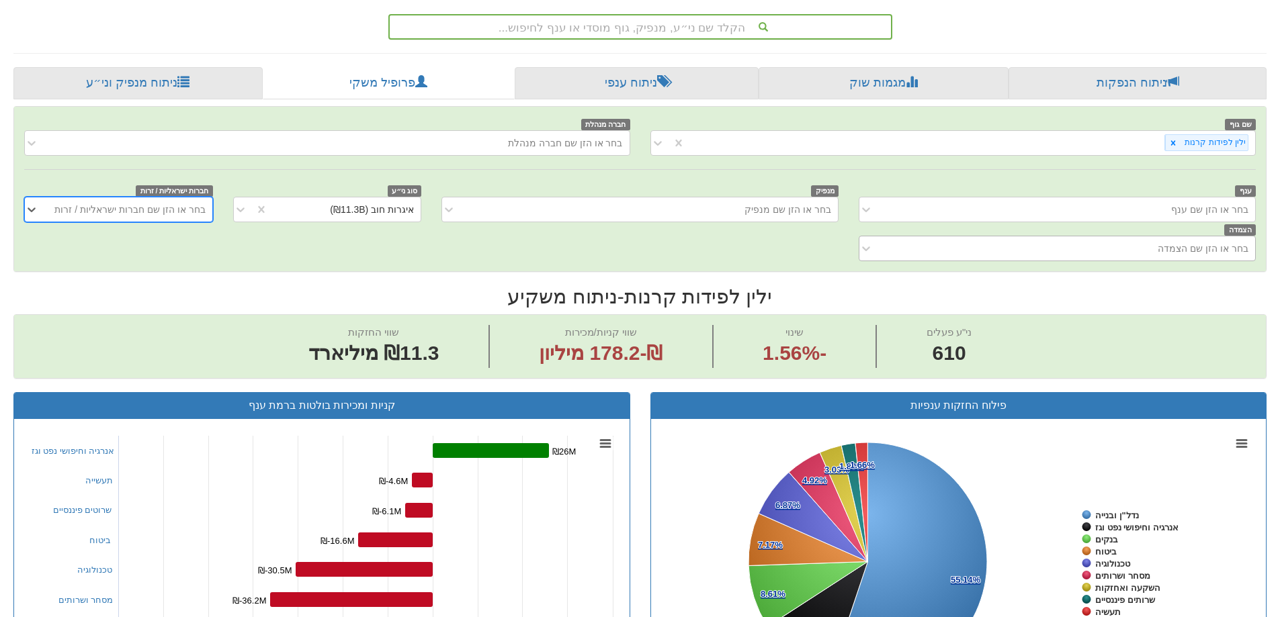
click at [1015, 250] on div "בחר או הזן שם הצמדה" at bounding box center [1067, 248] width 375 height 21
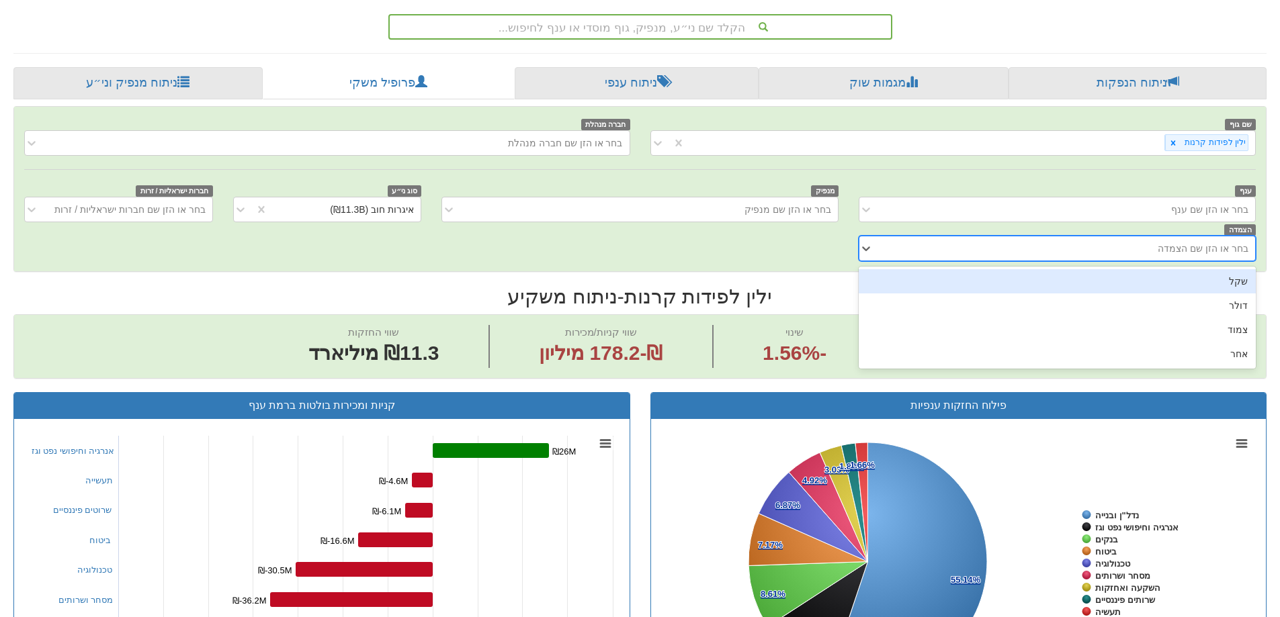
click at [1039, 287] on div "שקל" at bounding box center [1057, 281] width 397 height 24
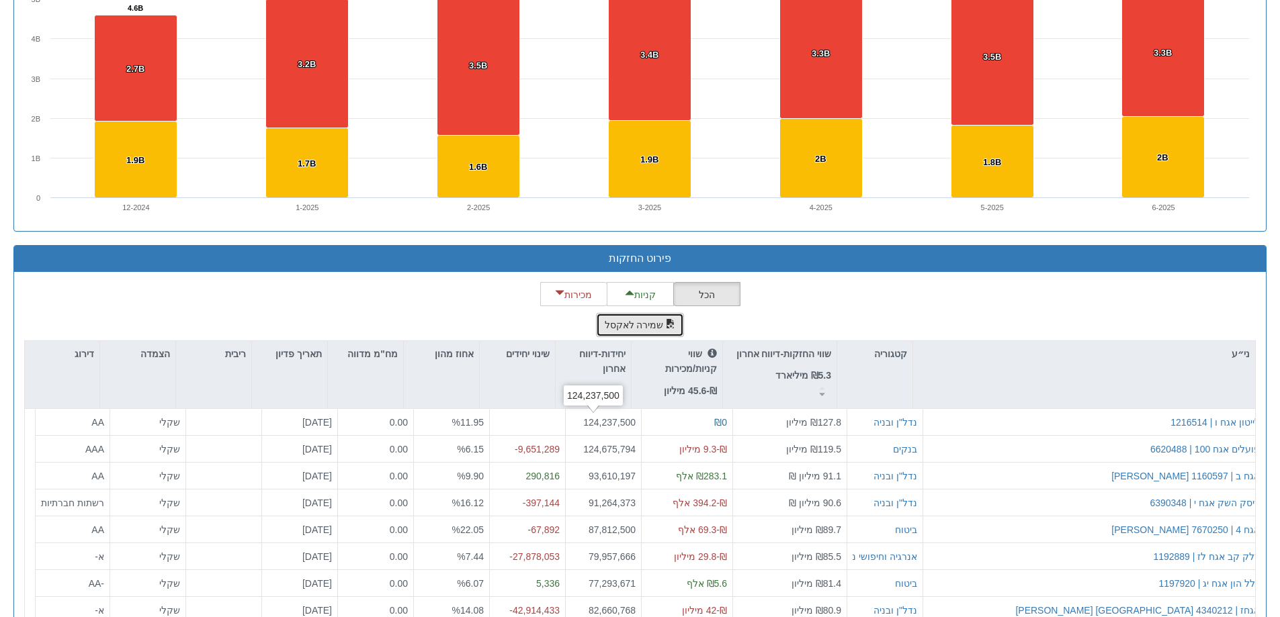
click at [666, 327] on span "button" at bounding box center [670, 323] width 9 height 9
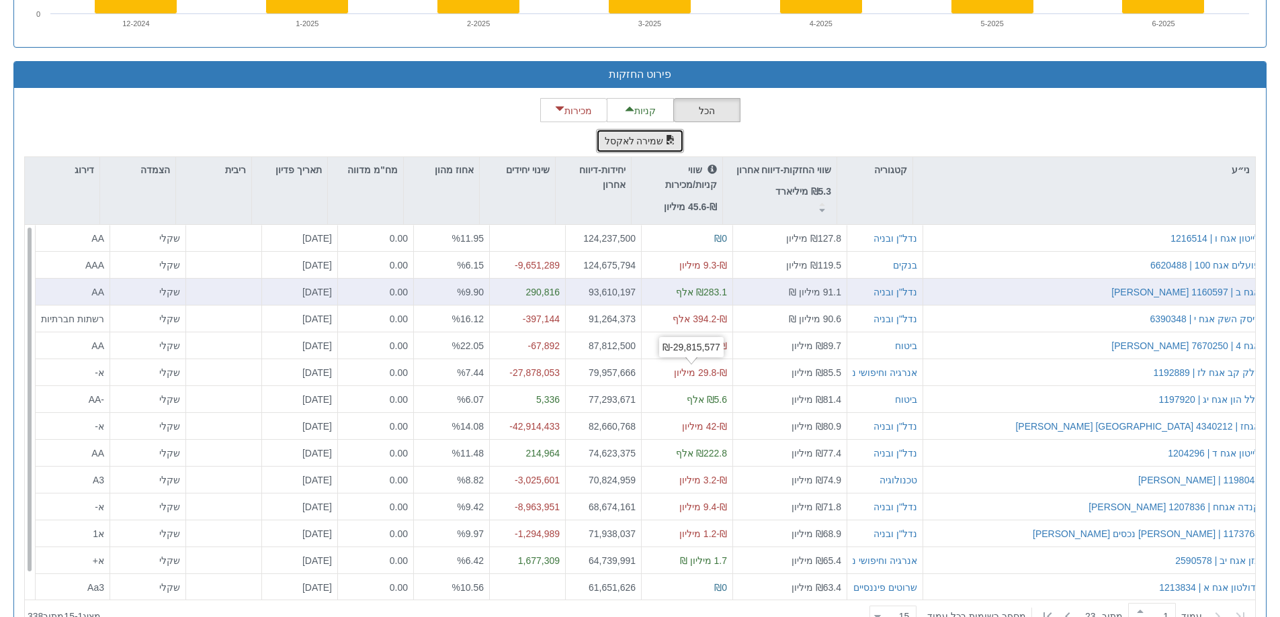
scroll to position [1235, 0]
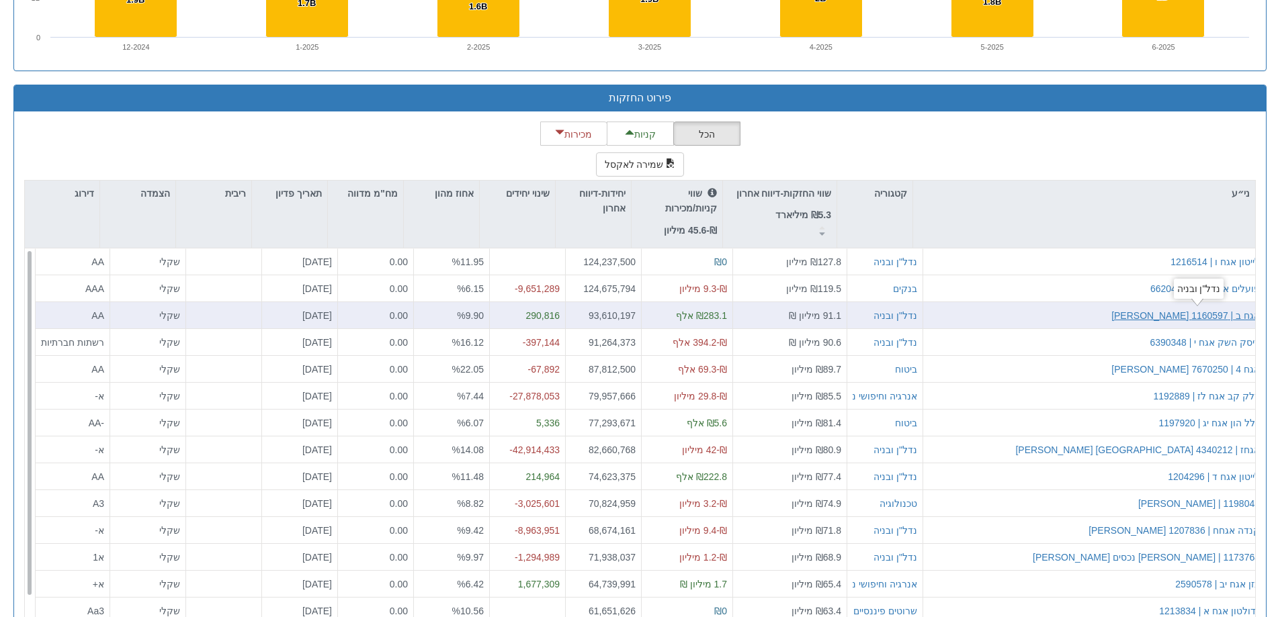
click at [1207, 310] on font "[PERSON_NAME] אגח ב | 1160597" at bounding box center [1185, 315] width 148 height 11
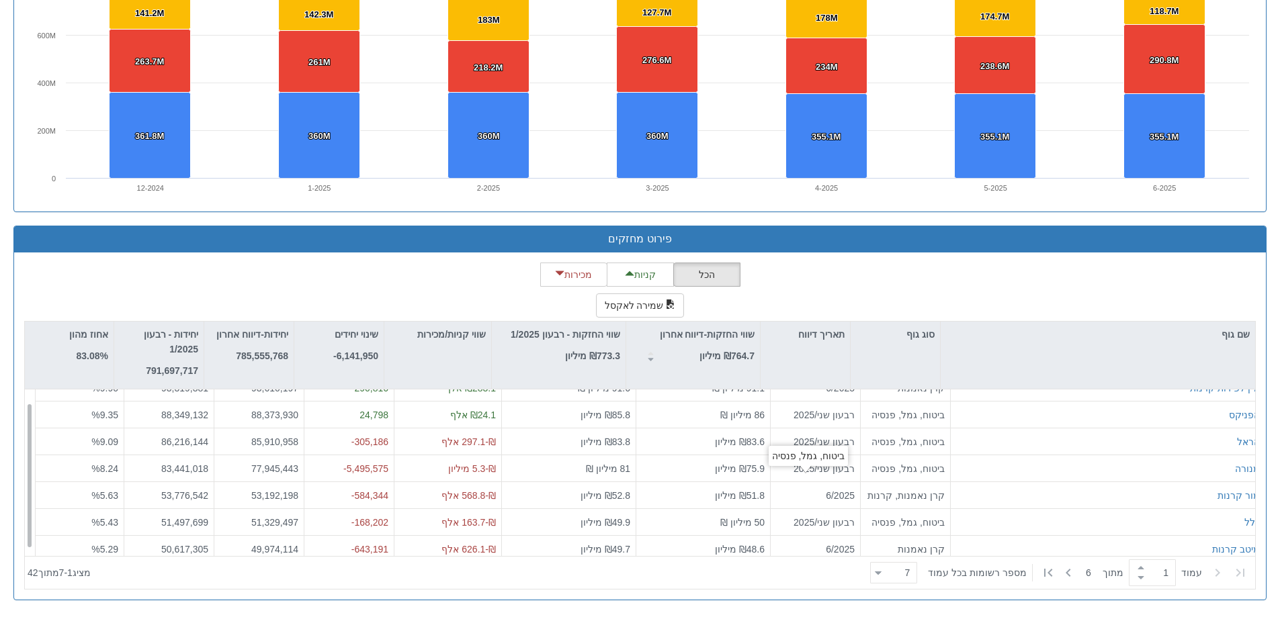
scroll to position [21, 0]
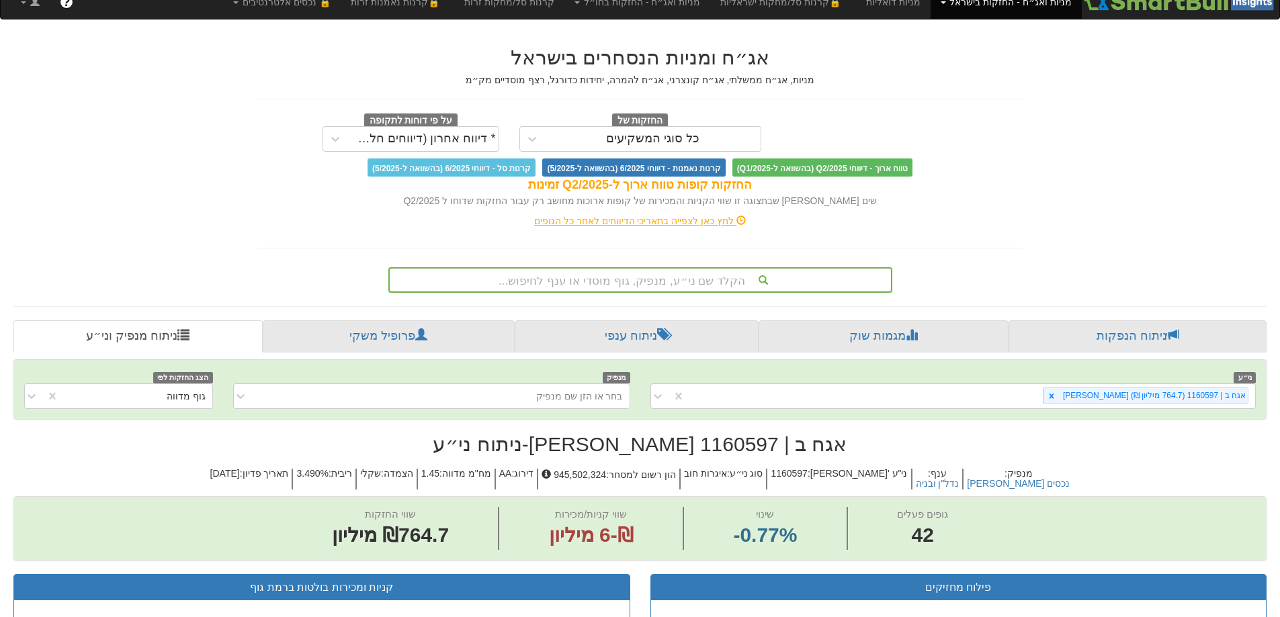
click at [661, 276] on font "הקלד שם ני״ע, מנפיק, גוף מוסדי או ענף לחיפוש..." at bounding box center [621, 281] width 247 height 13
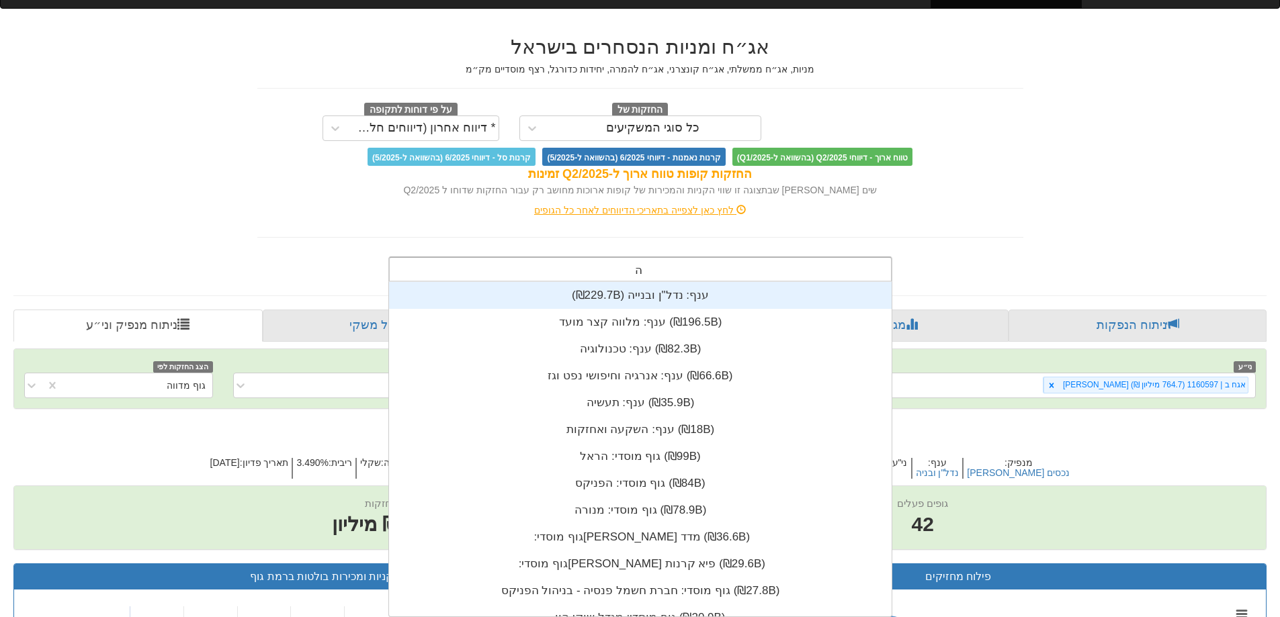
scroll to position [215, 0]
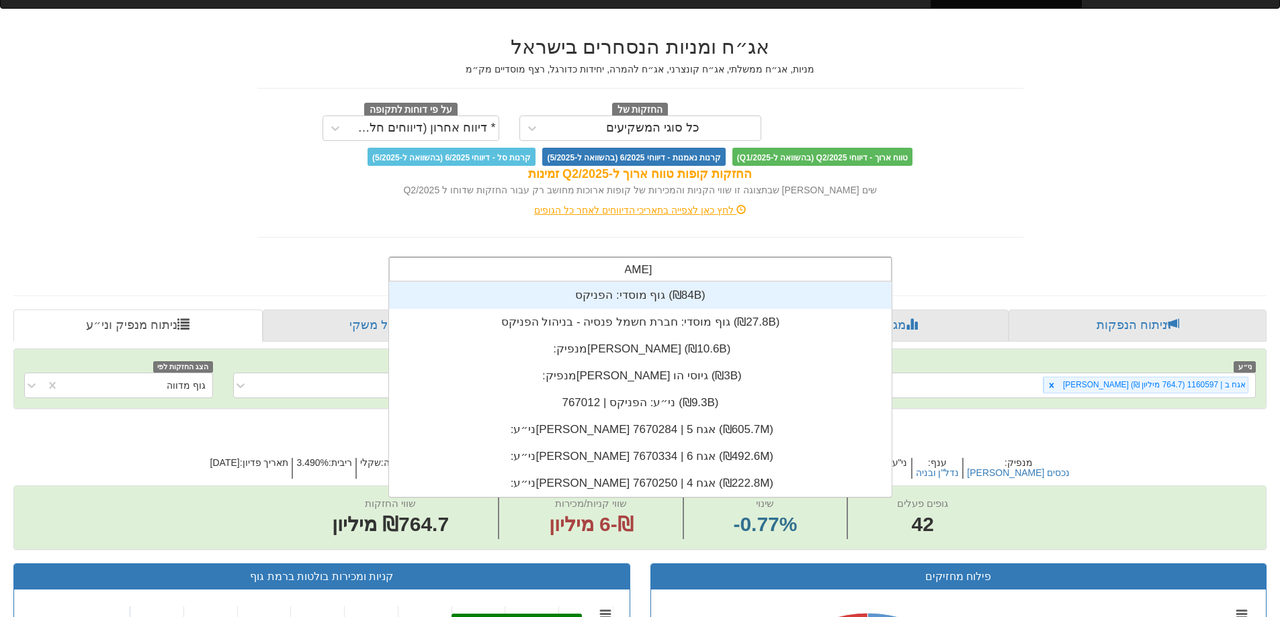
type input "הפניקס"
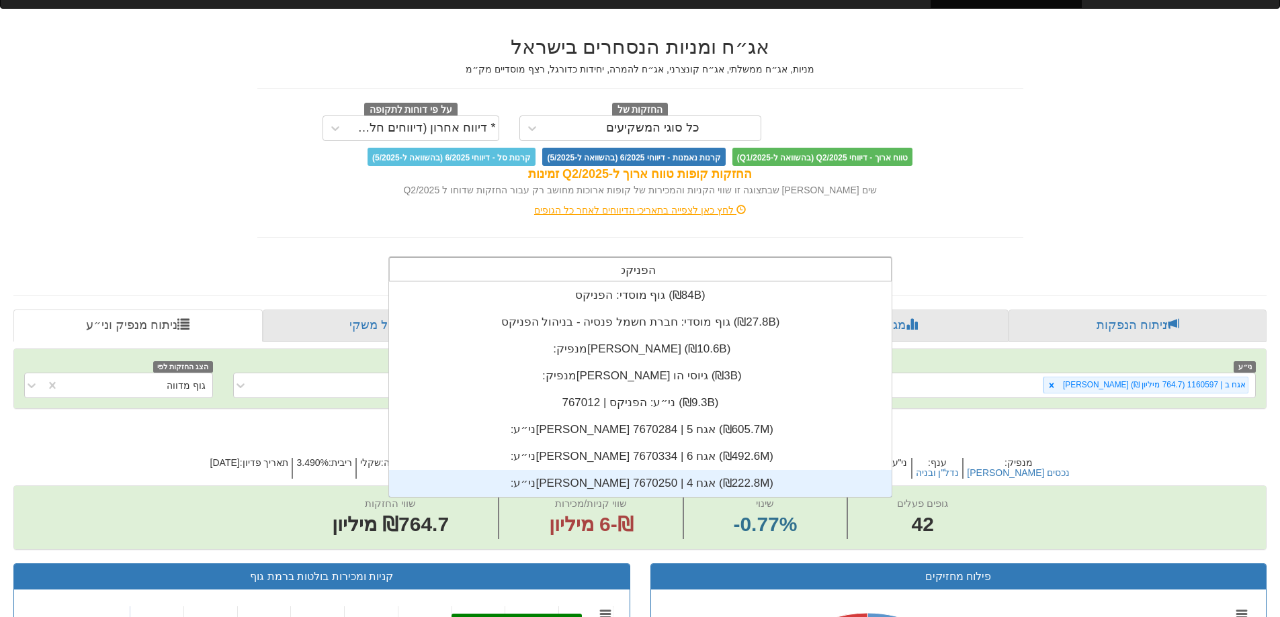
click at [644, 474] on div "ני״ע: ‏[PERSON_NAME] אגח 4 | 7670250 ‎(₪222.8M)‎" at bounding box center [640, 483] width 503 height 27
